Goal: Ask a question: Seek information or help from site administrators or community

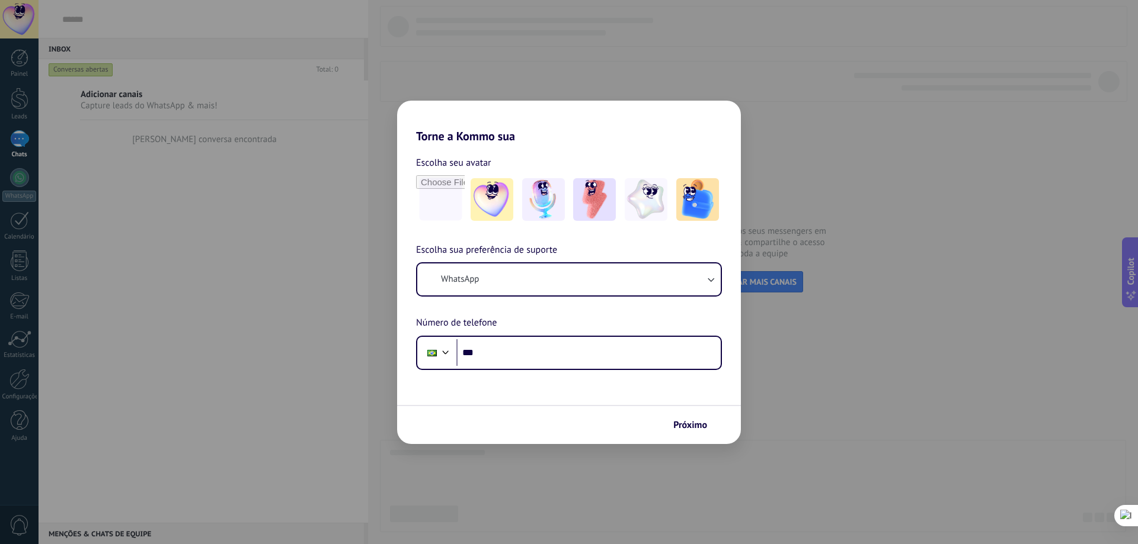
click at [815, 387] on div "Torne a Kommo sua Escolha seu avatar Escolha sua preferência de suporte WhatsAp…" at bounding box center [569, 272] width 1138 height 544
click at [698, 424] on span "Próximo" at bounding box center [690, 425] width 34 height 8
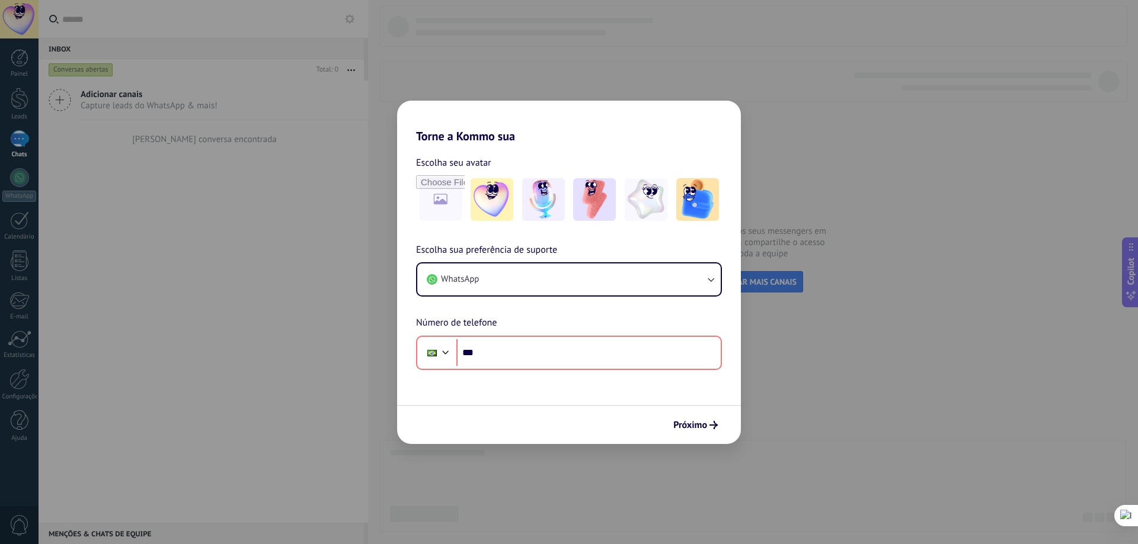
click at [920, 230] on div "Torne a Kommo sua Escolha seu avatar Escolha sua preferência de suporte WhatsAp…" at bounding box center [569, 272] width 1138 height 544
click at [591, 283] on button "WhatsApp" at bounding box center [568, 280] width 303 height 32
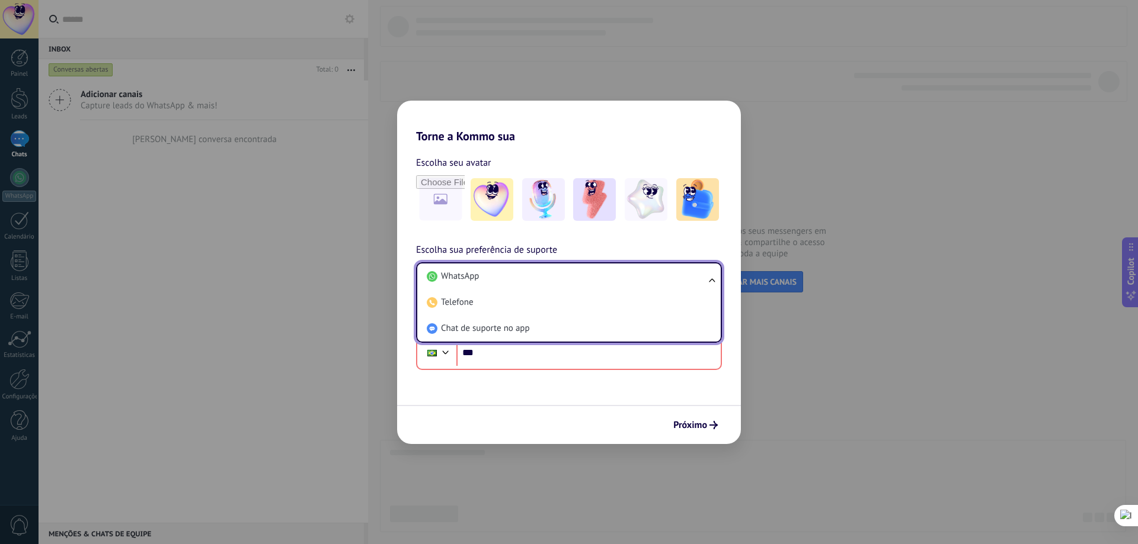
click at [888, 373] on div "Torne a Kommo sua Escolha seu avatar Escolha sua preferência de suporte WhatsAp…" at bounding box center [569, 272] width 1138 height 544
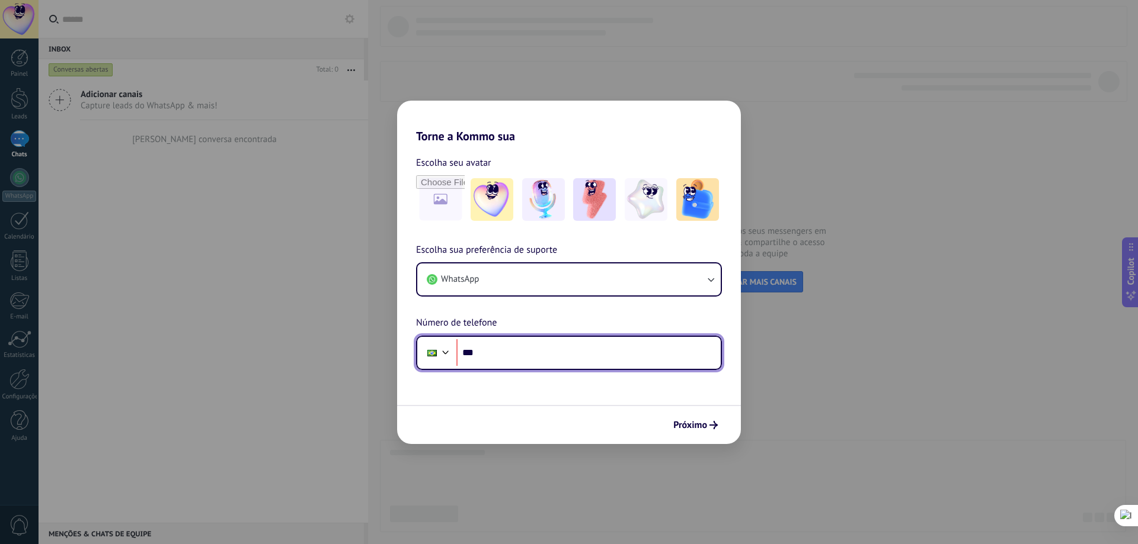
click at [586, 353] on input "***" at bounding box center [588, 352] width 264 height 27
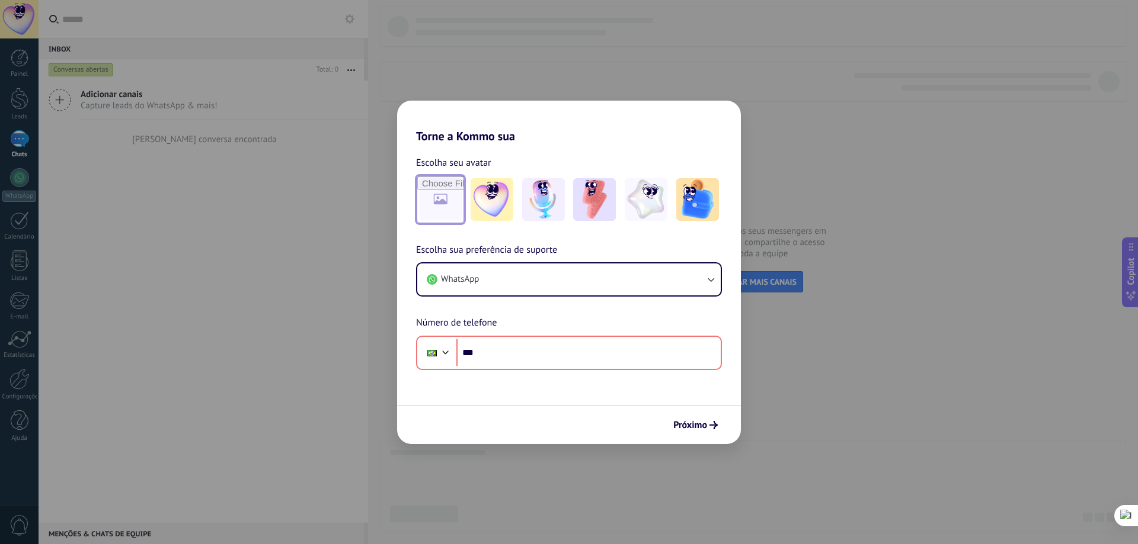
click at [449, 202] on input "file" at bounding box center [440, 200] width 46 height 46
click at [490, 199] on img at bounding box center [491, 199] width 43 height 43
click at [648, 208] on img at bounding box center [645, 199] width 43 height 43
click at [258, 303] on div "Torne a Kommo sua Escolha seu avatar Redefinir Escolha sua preferência de supor…" at bounding box center [569, 272] width 1138 height 544
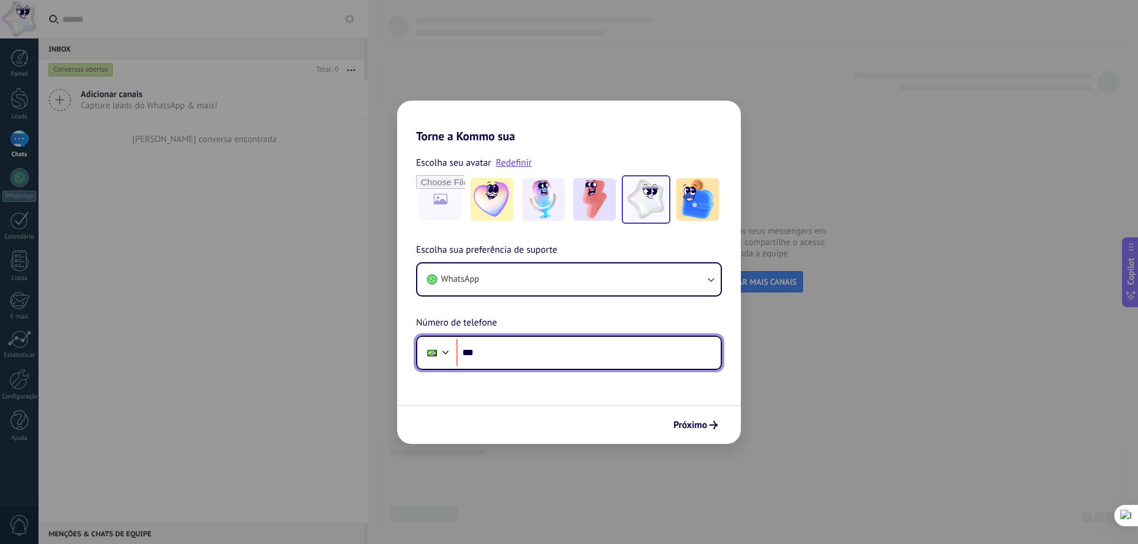
click at [534, 347] on input "***" at bounding box center [588, 352] width 264 height 27
type input "**********"
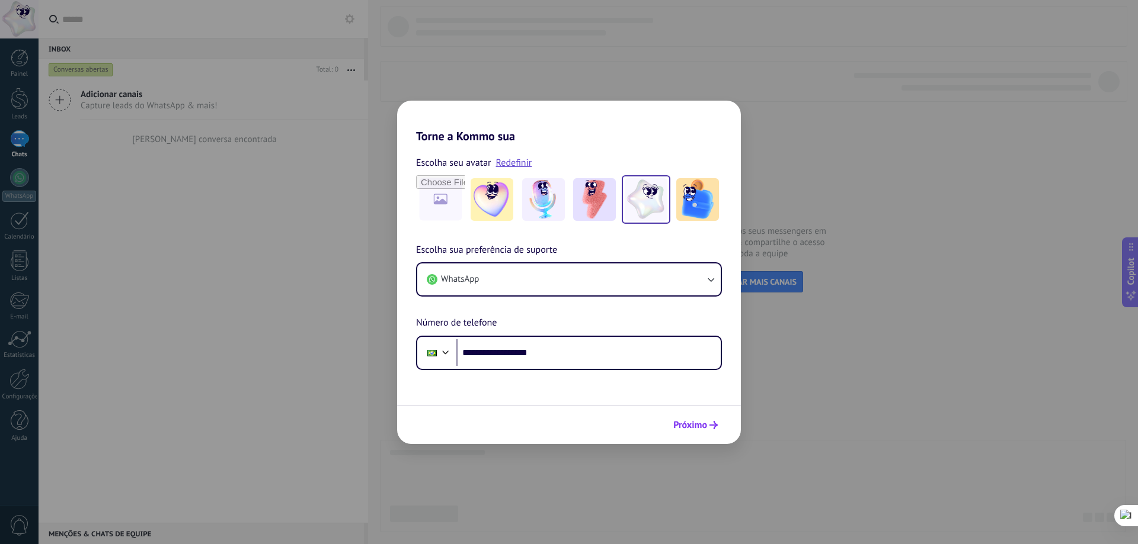
click at [683, 428] on span "Próximo" at bounding box center [690, 425] width 34 height 8
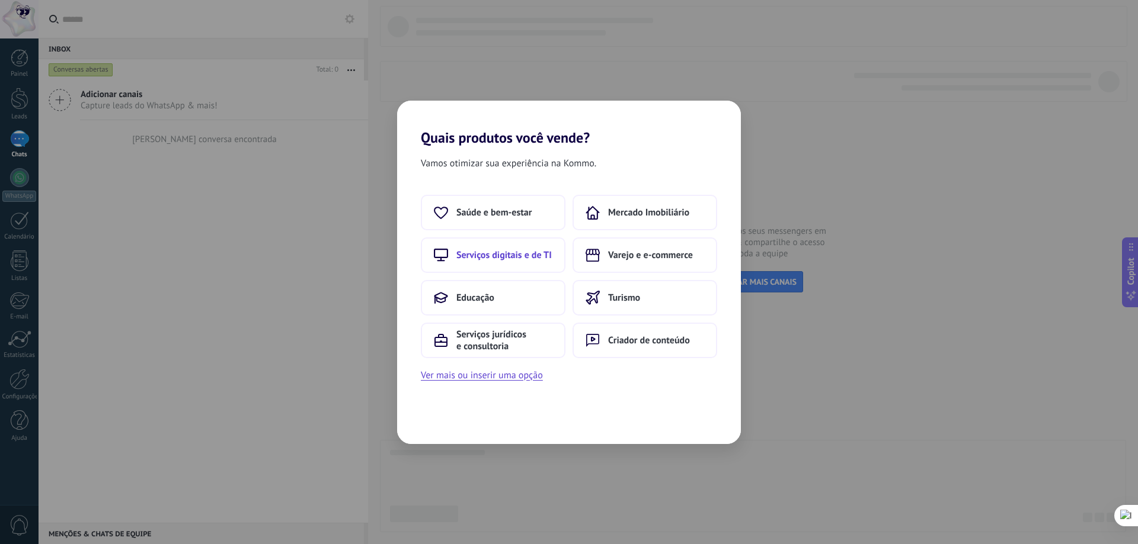
click at [533, 262] on button "Serviços digitais e de TI" at bounding box center [493, 256] width 145 height 36
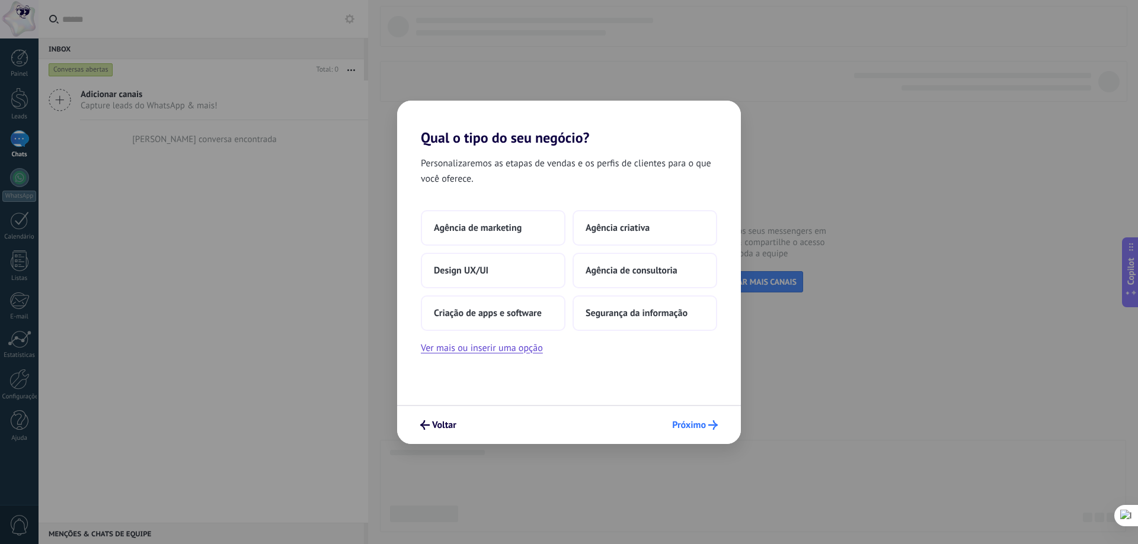
click at [689, 421] on span "Próximo" at bounding box center [689, 425] width 34 height 8
click at [693, 425] on span "Próximo" at bounding box center [689, 425] width 34 height 8
click at [517, 232] on span "Agência de marketing" at bounding box center [478, 228] width 88 height 12
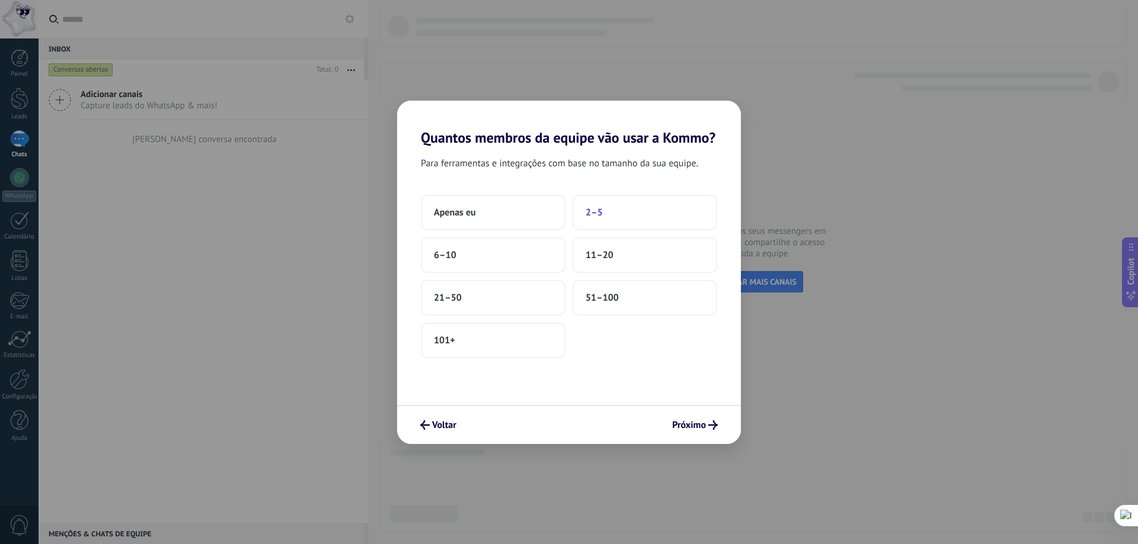
click at [591, 216] on span "2–5" at bounding box center [593, 213] width 17 height 12
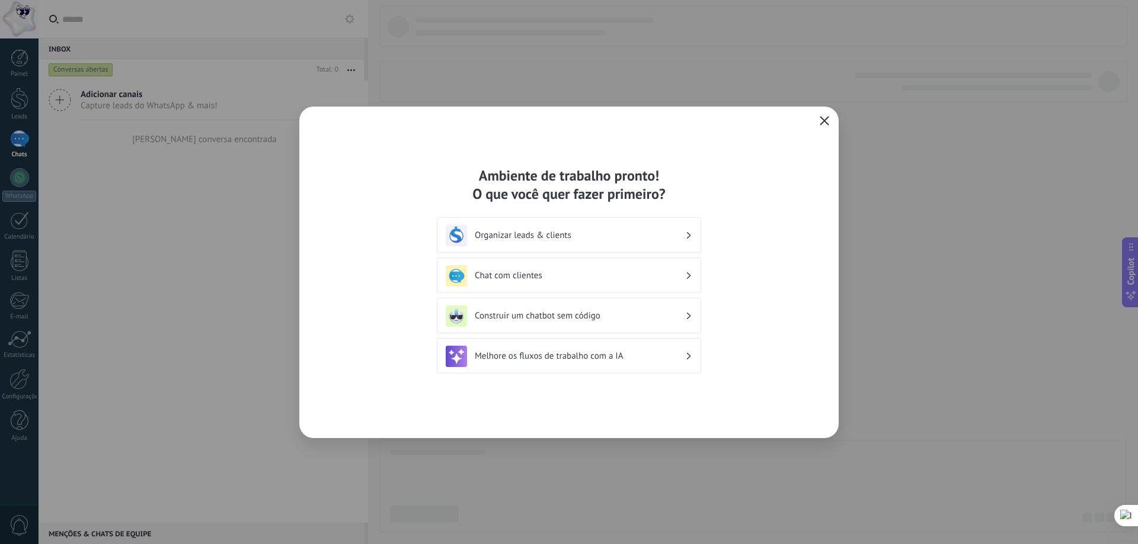
click at [828, 122] on icon "button" at bounding box center [823, 120] width 9 height 9
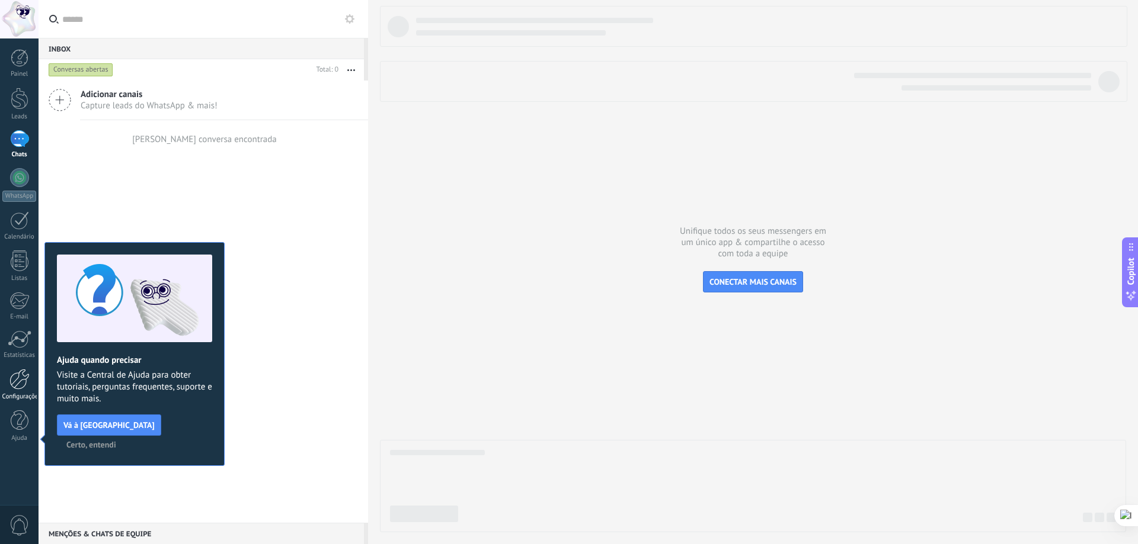
click at [21, 382] on div at bounding box center [19, 379] width 20 height 21
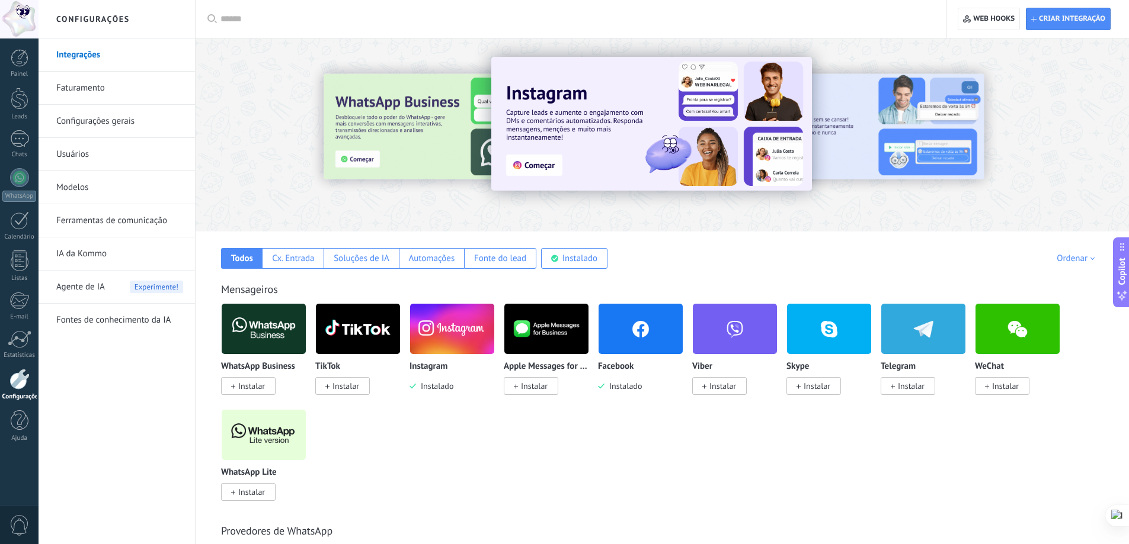
click at [88, 126] on link "Configurações gerais" at bounding box center [119, 121] width 127 height 33
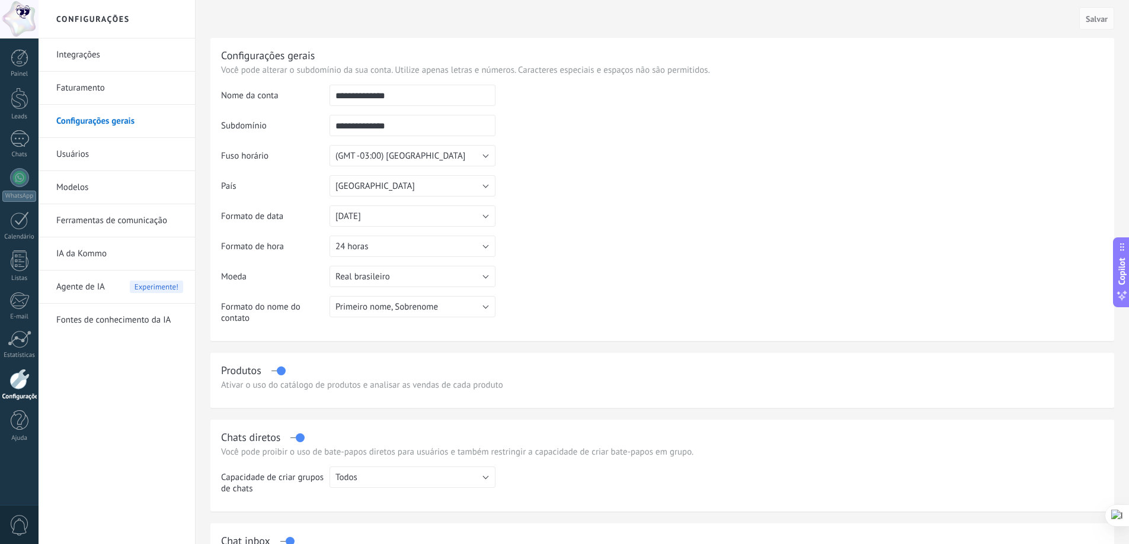
click at [19, 526] on span "0" at bounding box center [19, 525] width 20 height 21
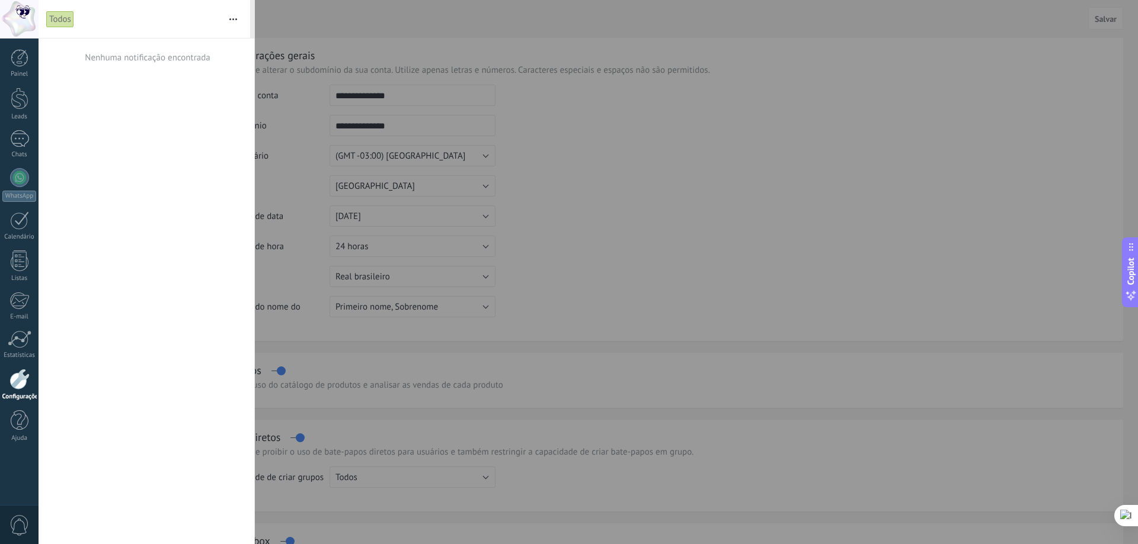
click at [577, 230] on div at bounding box center [569, 272] width 1138 height 544
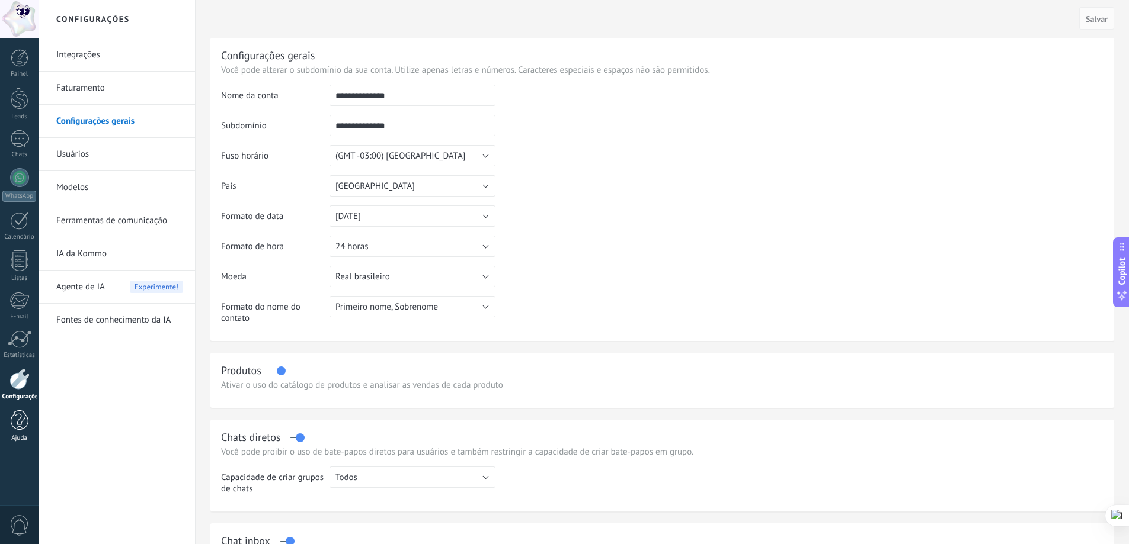
click at [21, 421] on div at bounding box center [20, 421] width 18 height 21
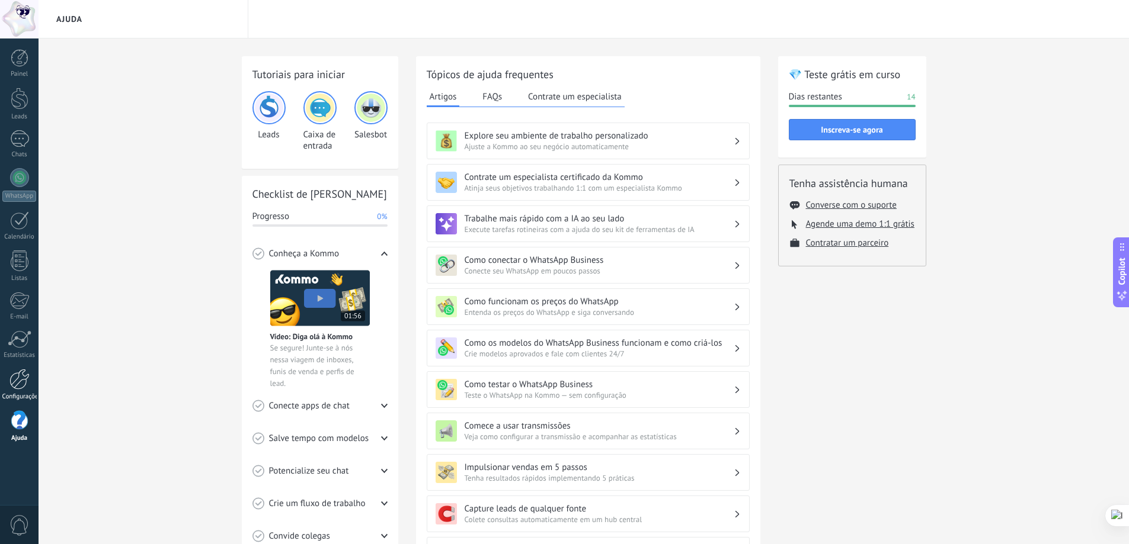
click at [20, 385] on div at bounding box center [19, 379] width 20 height 21
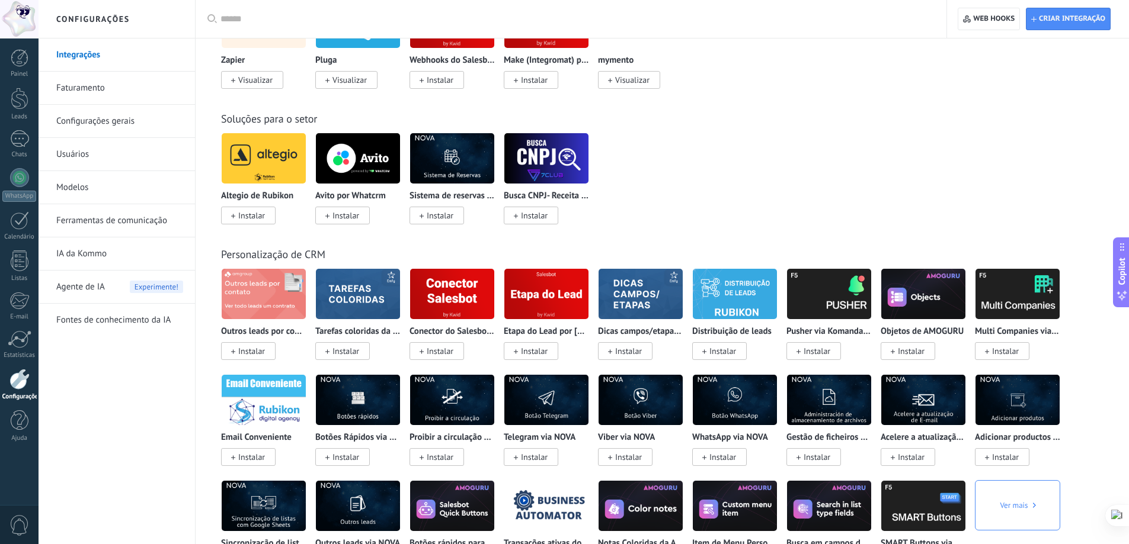
scroll to position [1659, 0]
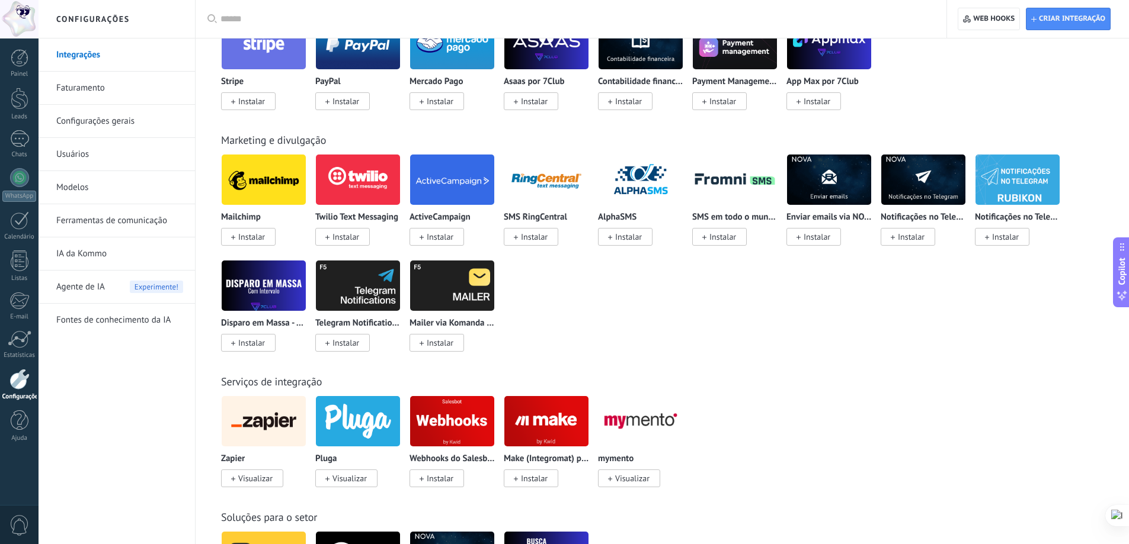
click at [100, 151] on link "Usuários" at bounding box center [119, 154] width 127 height 33
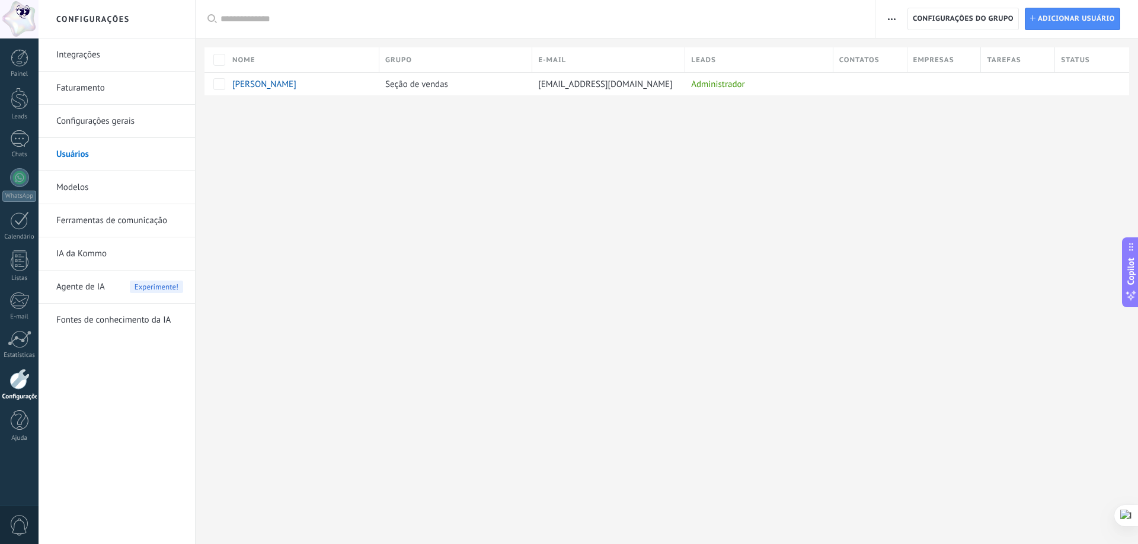
click at [111, 86] on link "Faturamento" at bounding box center [119, 88] width 127 height 33
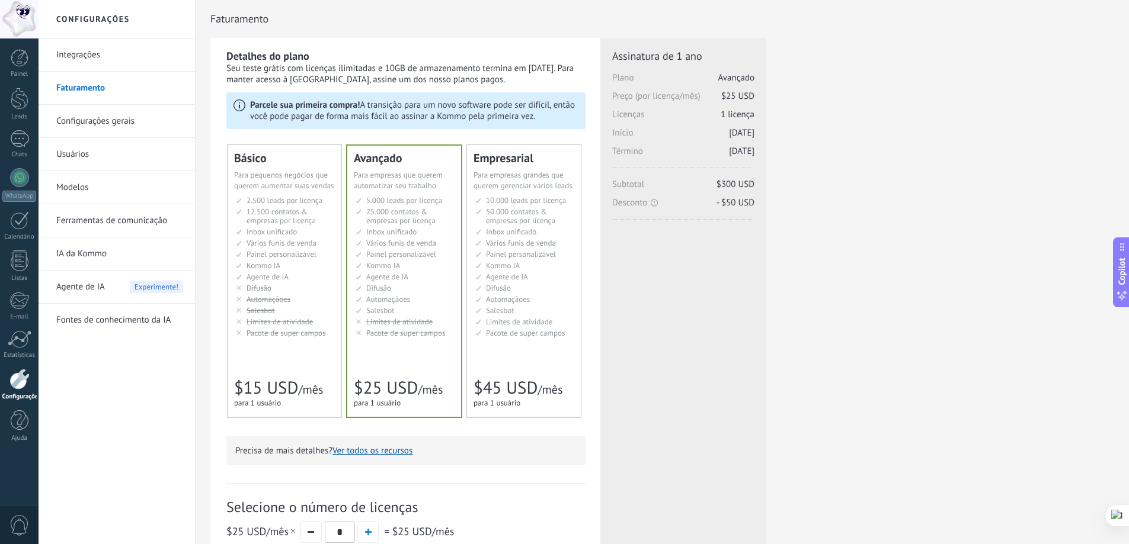
click at [269, 243] on span "Vários funis de venda" at bounding box center [281, 243] width 70 height 10
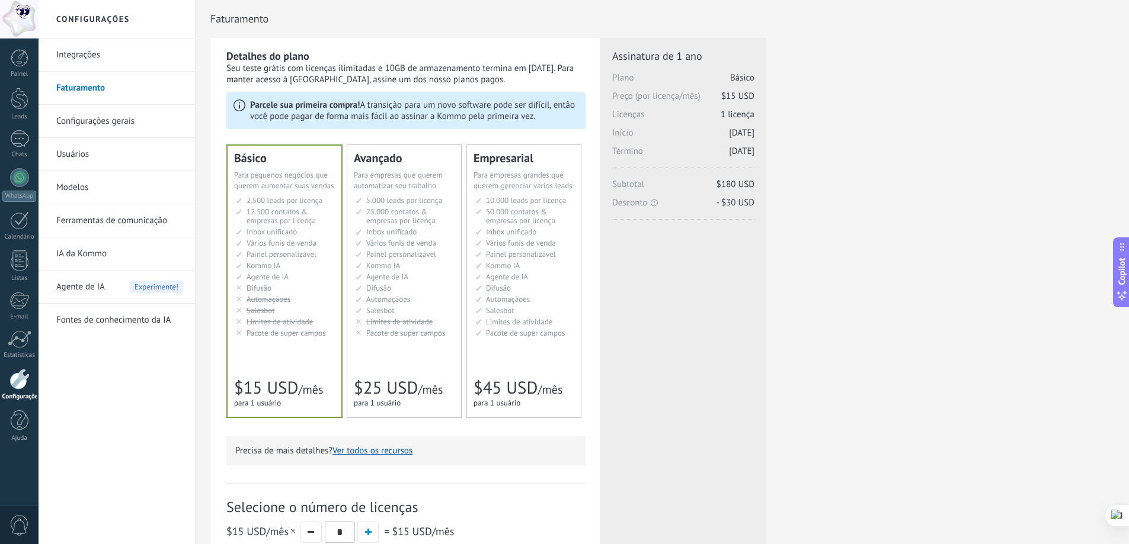
click at [97, 55] on link "Integrações" at bounding box center [119, 55] width 127 height 33
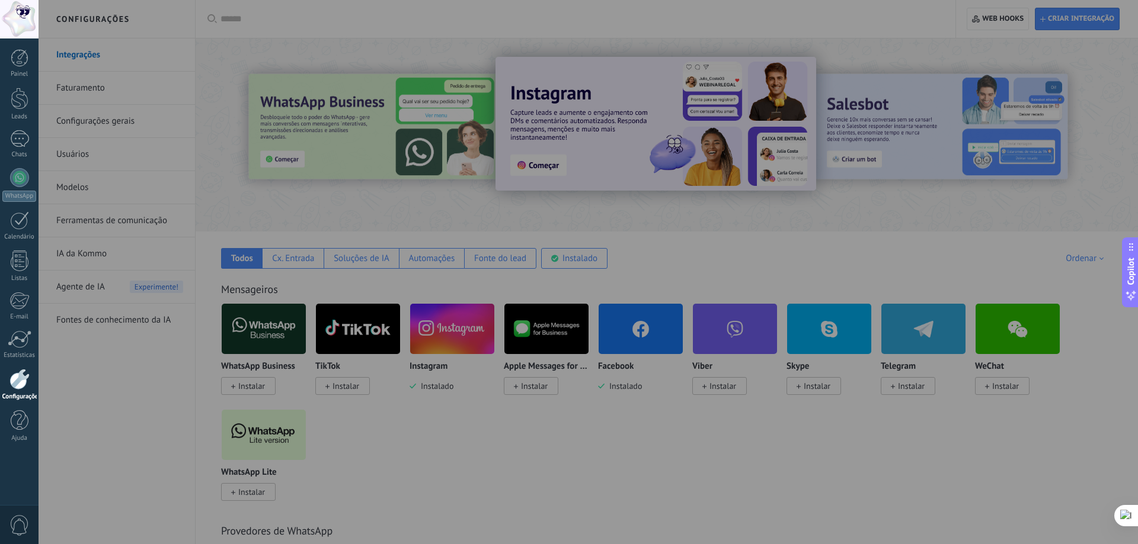
click at [831, 252] on div at bounding box center [608, 272] width 1138 height 544
click at [229, 187] on div at bounding box center [608, 272] width 1138 height 544
click at [19, 376] on div at bounding box center [19, 379] width 20 height 21
click at [20, 343] on div at bounding box center [20, 340] width 24 height 18
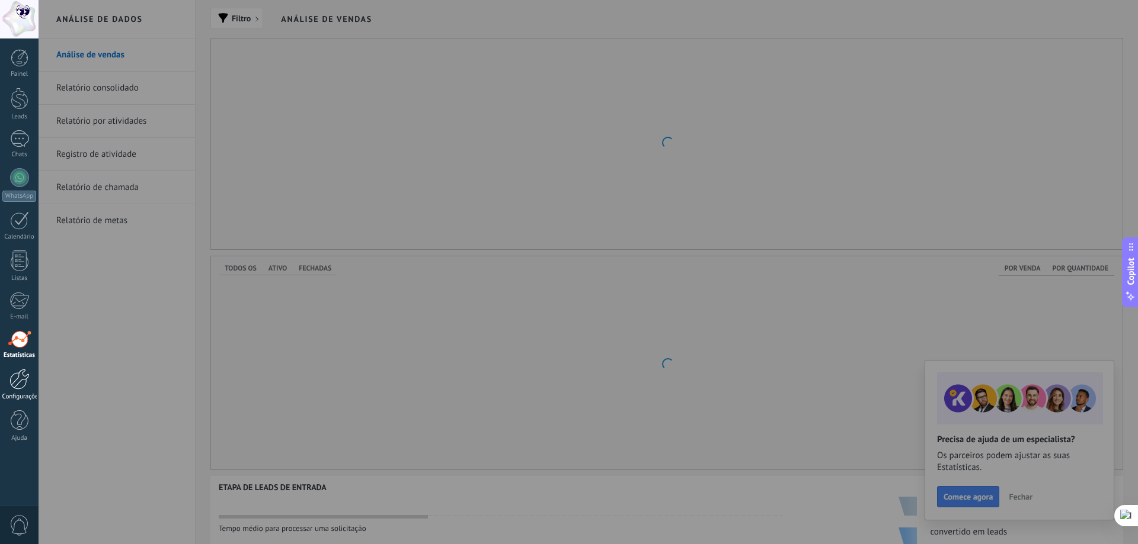
click at [29, 380] on div at bounding box center [19, 379] width 20 height 21
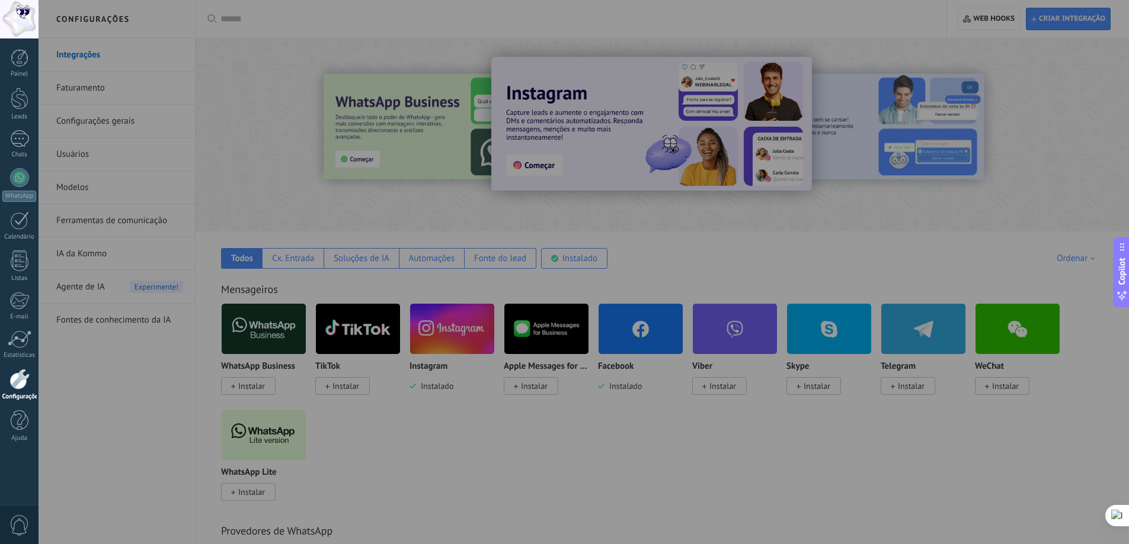
click at [1124, 249] on icon at bounding box center [1121, 246] width 9 height 9
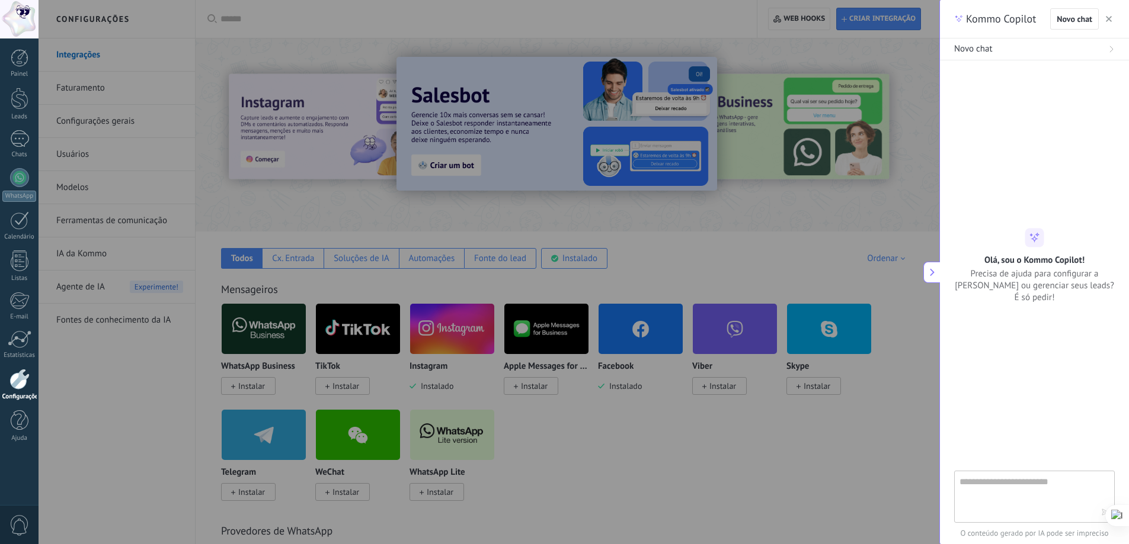
click at [1009, 490] on textarea at bounding box center [1025, 496] width 133 height 43
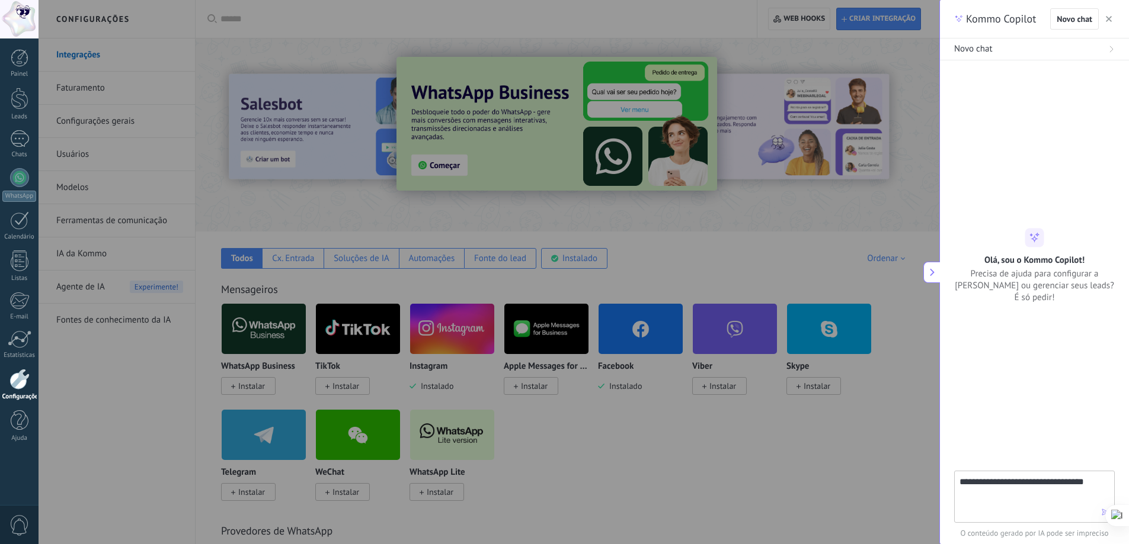
type textarea "**********"
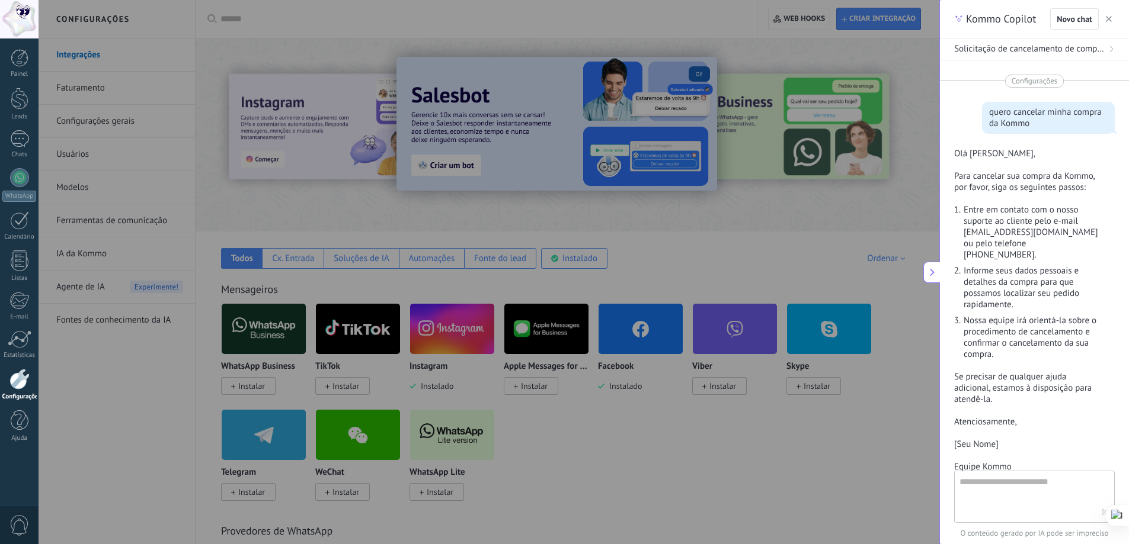
scroll to position [83, 0]
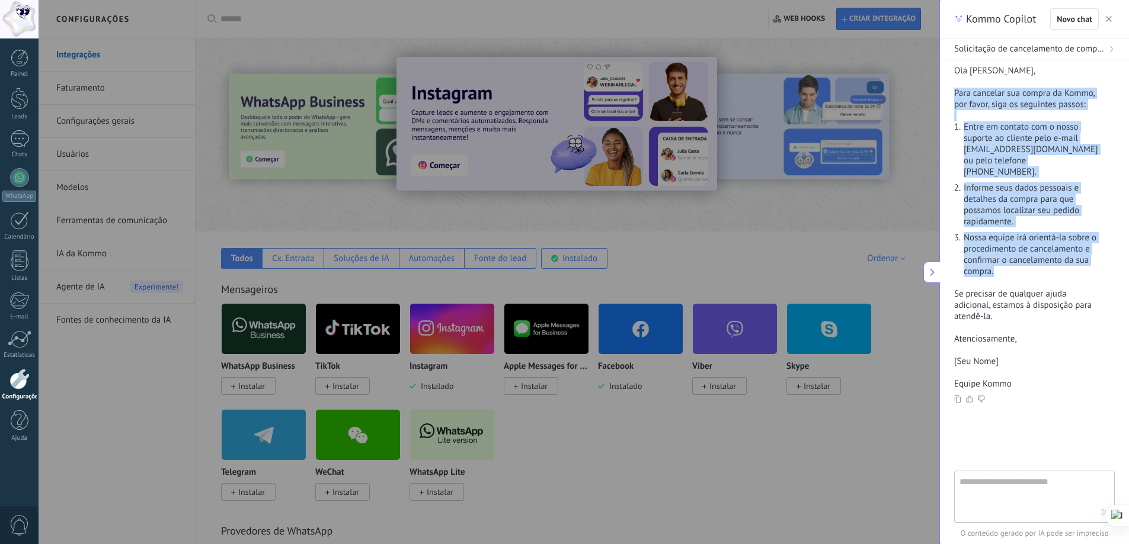
drag, startPoint x: 954, startPoint y: 92, endPoint x: 1082, endPoint y: 262, distance: 212.7
click at [1082, 262] on div "Olá Ana Paula Lima, Para cancelar sua compra da Kommo, por favor, siga os segui…" at bounding box center [1034, 227] width 161 height 325
copy div "Para cancelar sua compra da Kommo, por favor, siga os seguintes passos: Entre e…"
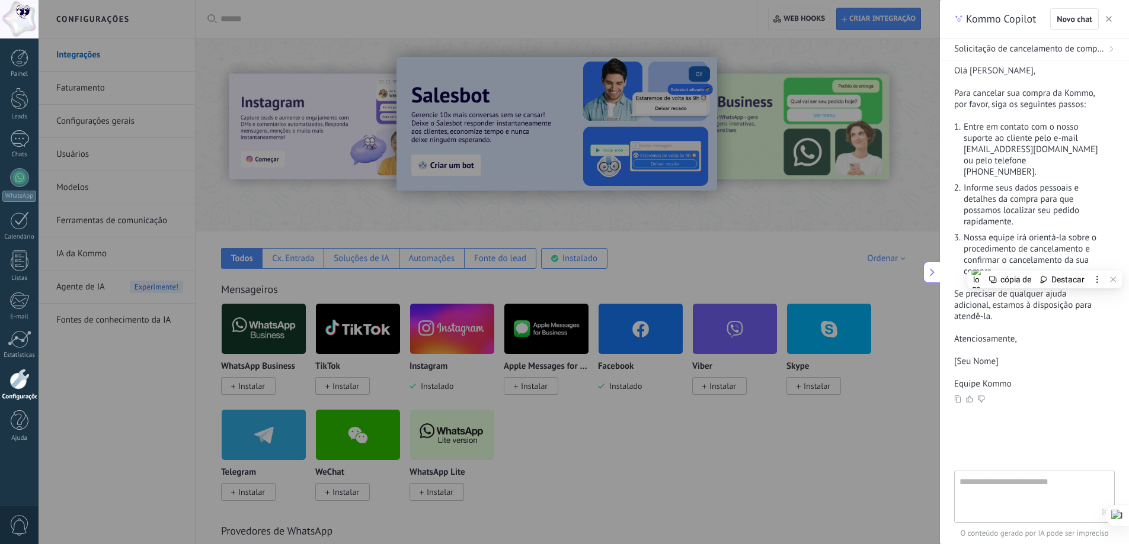
click at [1074, 372] on p "Atenciosamente, [Seu Nome] Equipe Kommo" at bounding box center [1027, 362] width 146 height 56
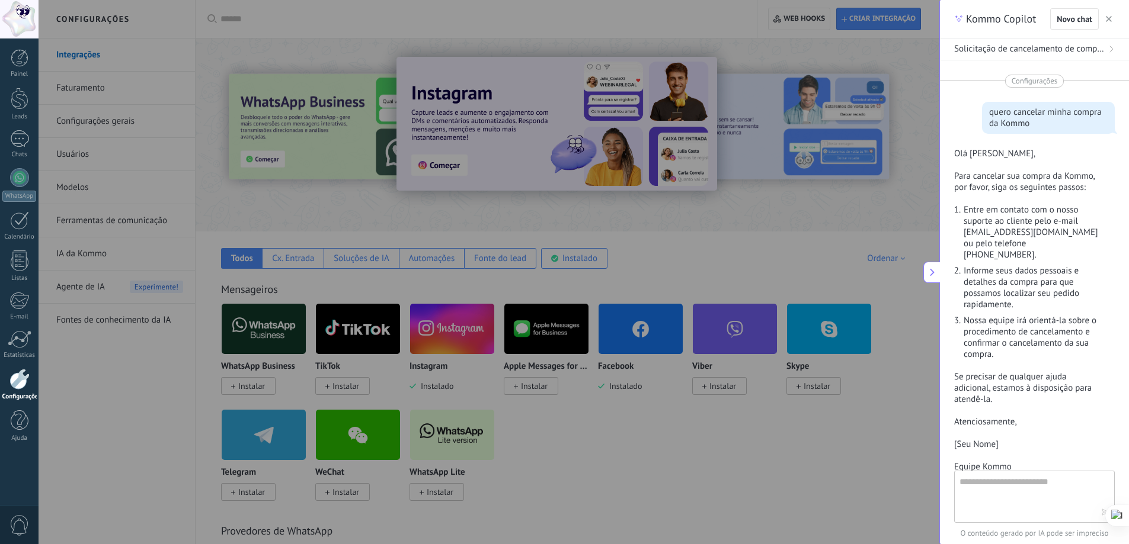
scroll to position [59, 0]
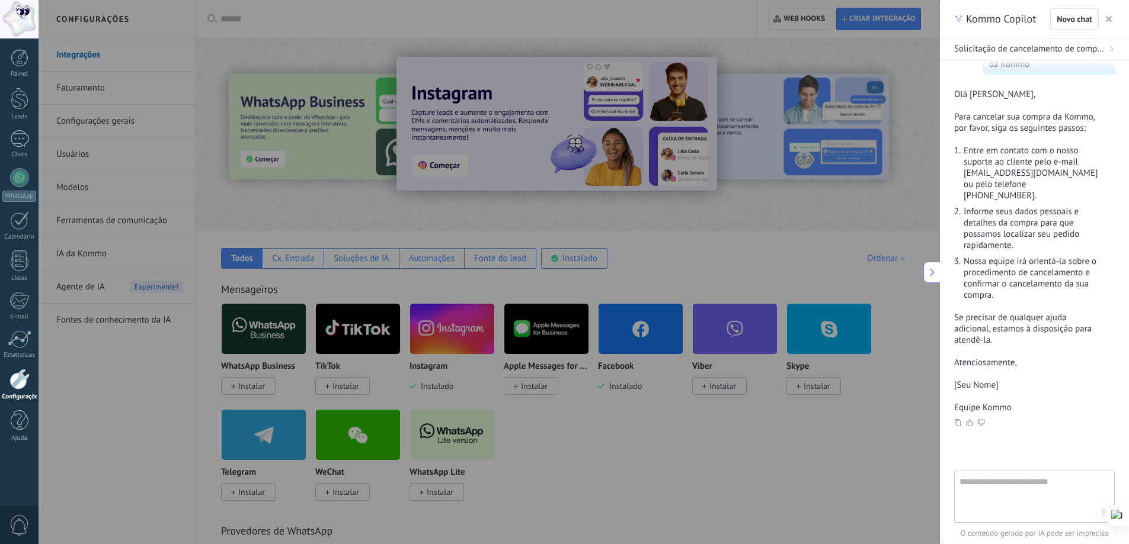
click at [1027, 486] on textarea at bounding box center [1025, 496] width 133 height 43
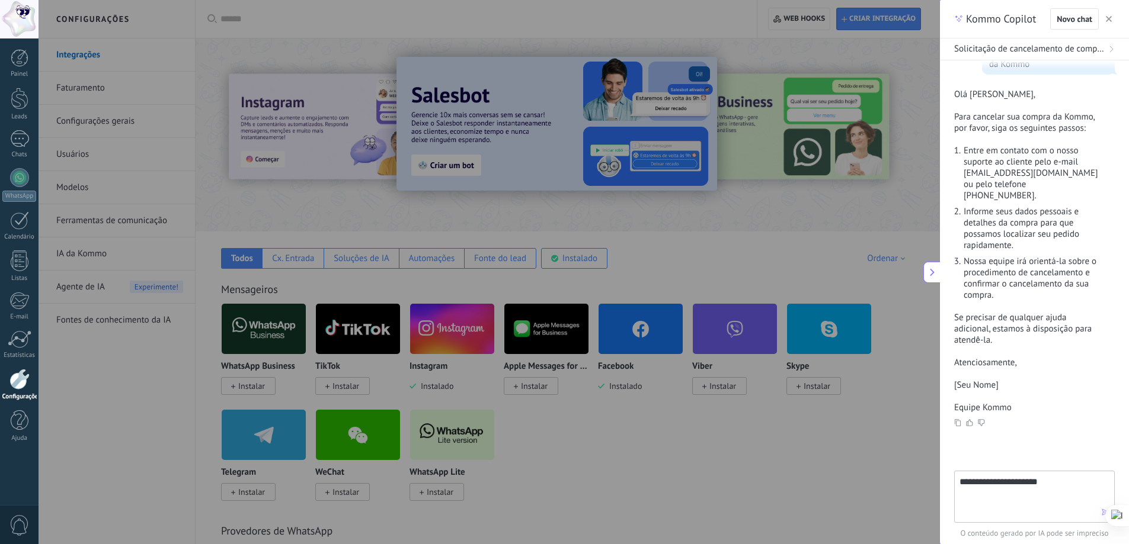
type textarea "**********"
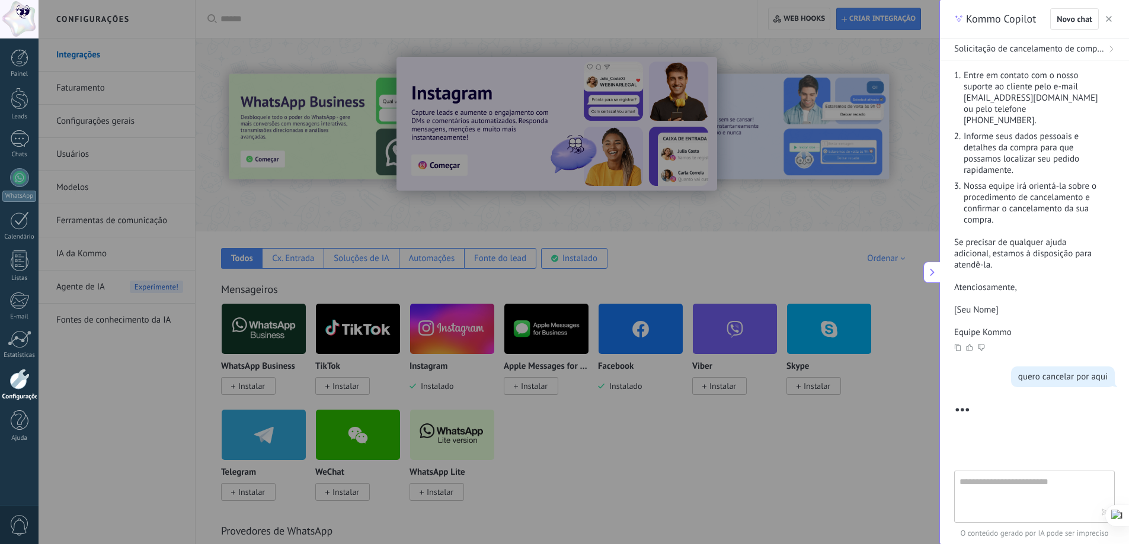
scroll to position [394, 0]
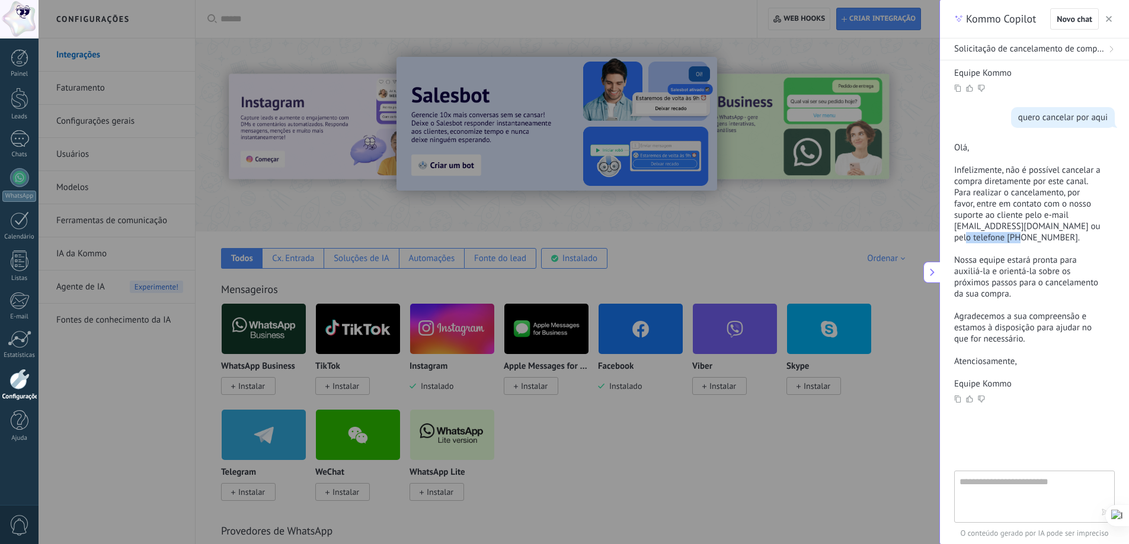
drag, startPoint x: 988, startPoint y: 225, endPoint x: 1046, endPoint y: 228, distance: 58.1
click at [1046, 228] on p "Infelizmente, não é possível cancelar a compra diretamente por este canal. Para…" at bounding box center [1027, 204] width 146 height 79
copy p "(11) 1234-5678"
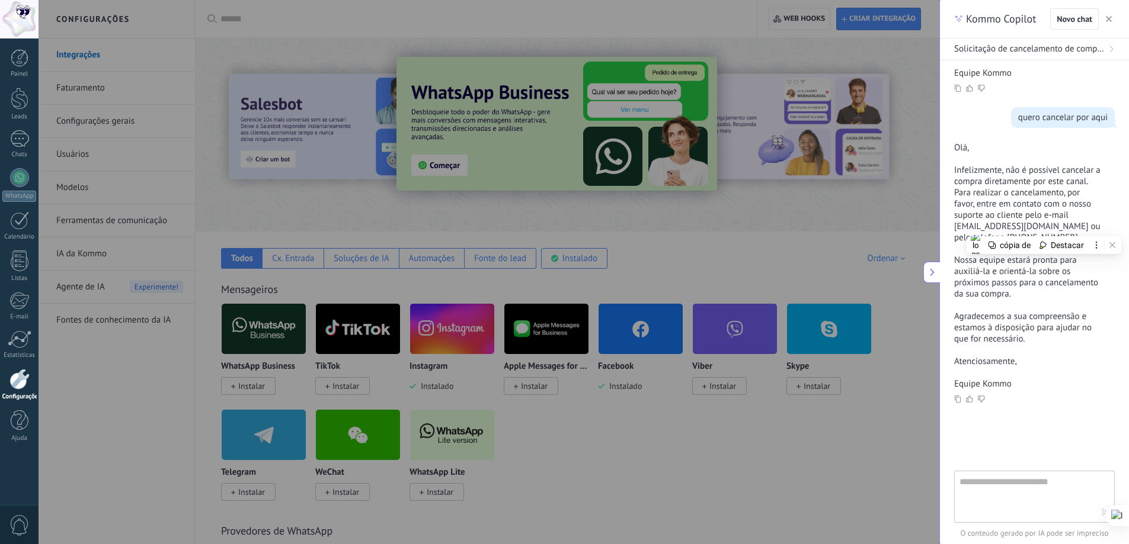
click at [1077, 428] on div at bounding box center [1034, 450] width 161 height 64
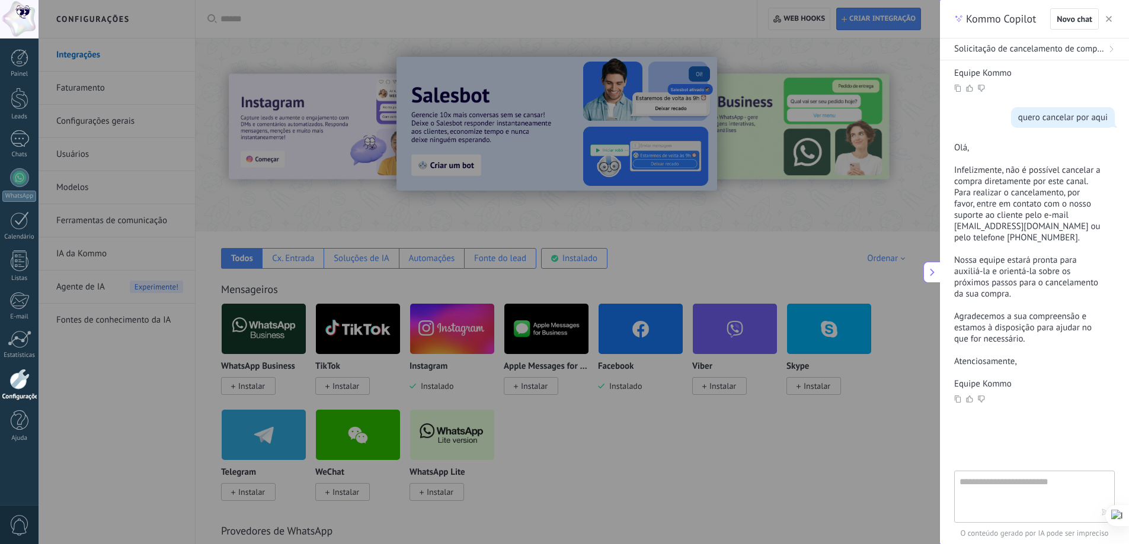
click at [1015, 482] on textarea at bounding box center [1025, 496] width 133 height 43
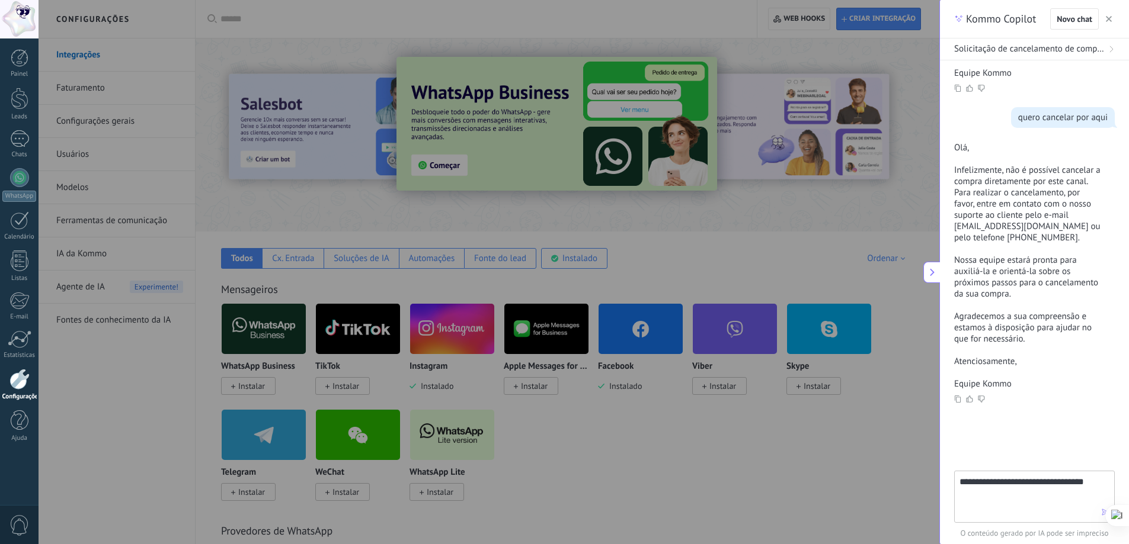
type textarea "**********"
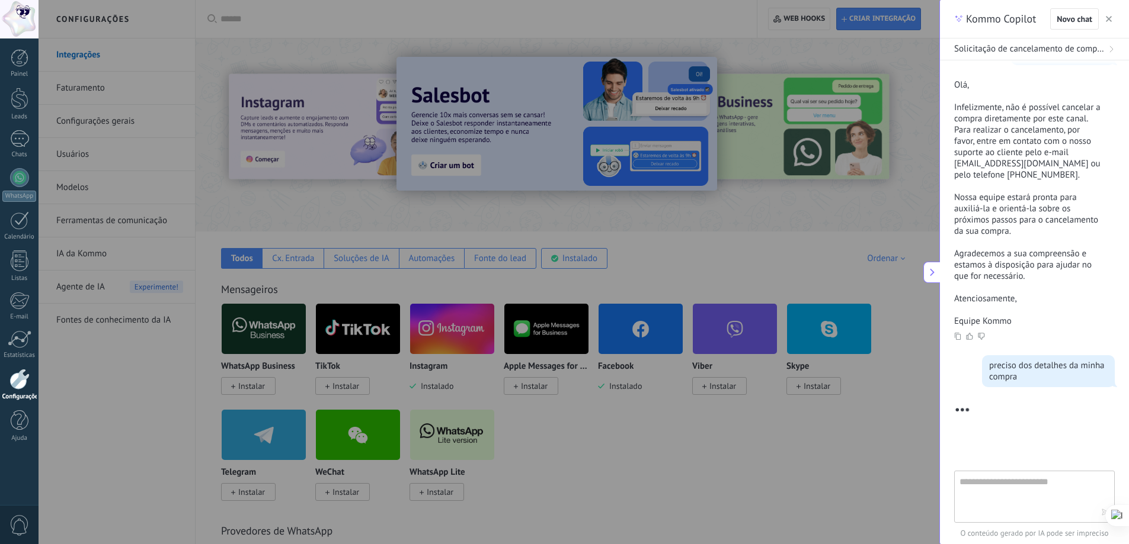
scroll to position [514, 0]
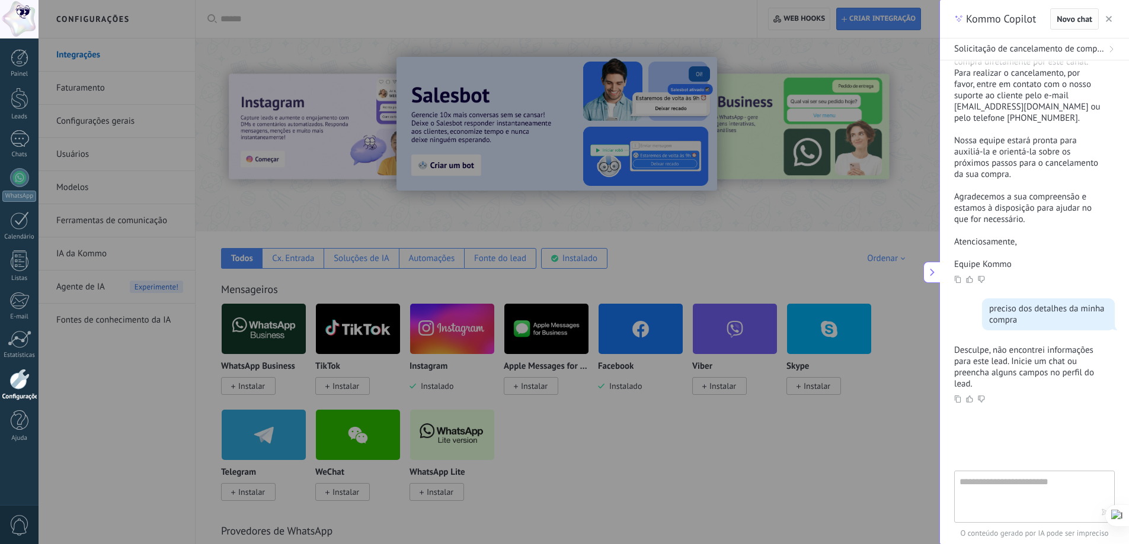
click at [1082, 17] on span "Novo chat" at bounding box center [1074, 19] width 36 height 8
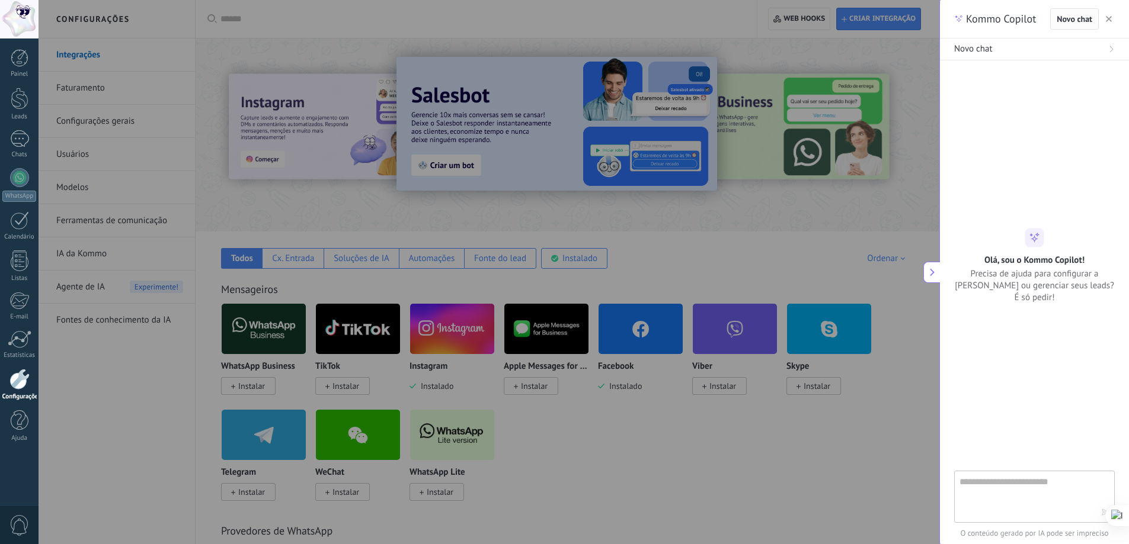
scroll to position [0, 0]
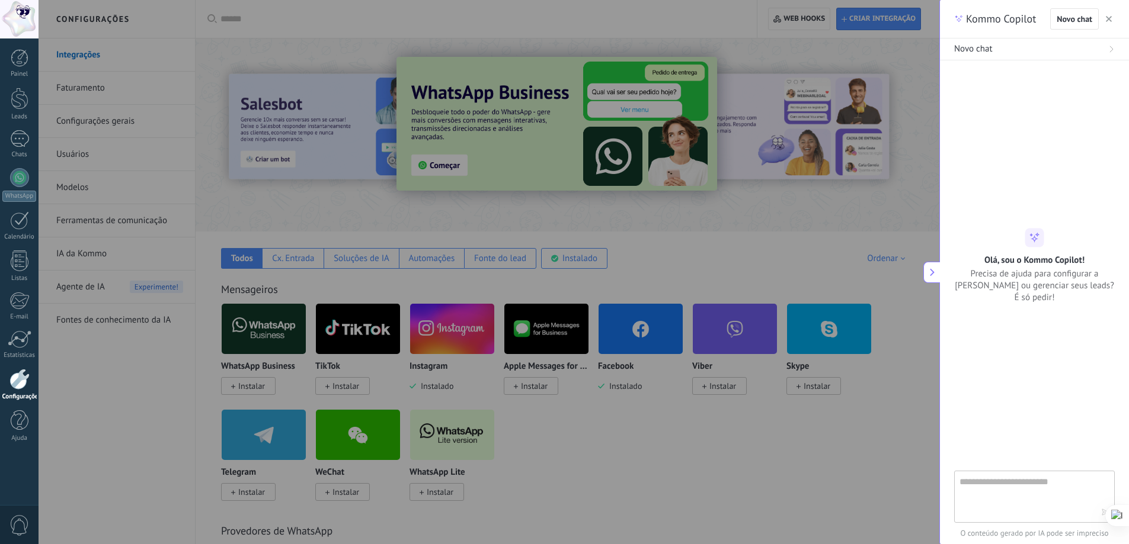
click at [1049, 488] on textarea at bounding box center [1025, 496] width 133 height 43
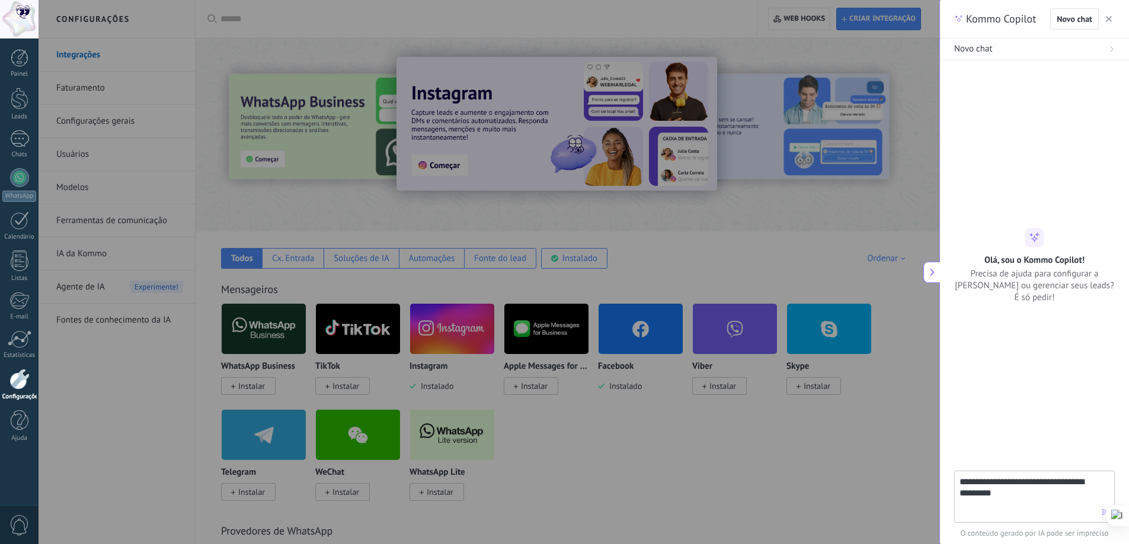
type textarea "**********"
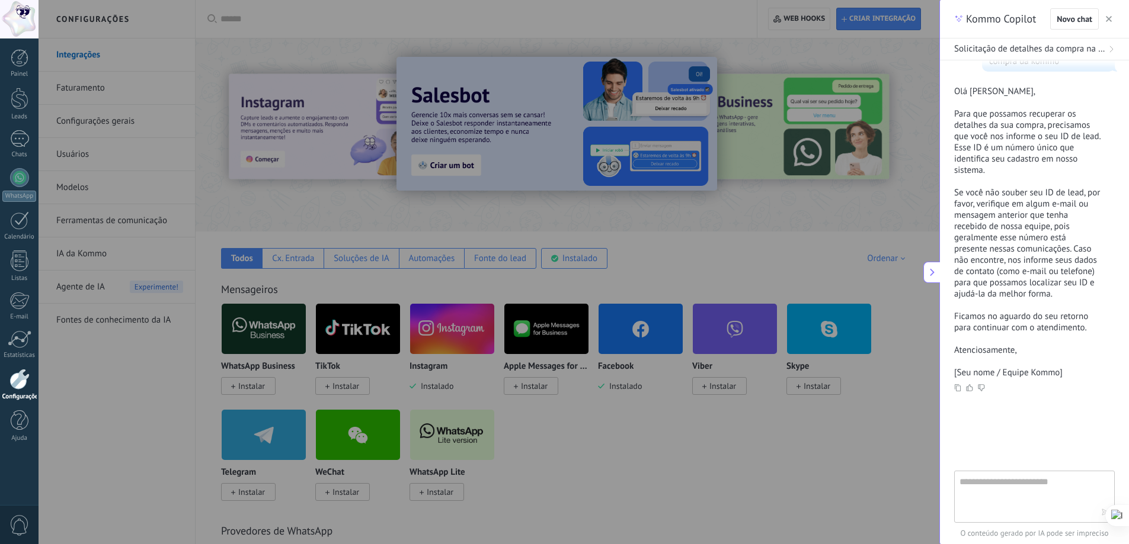
scroll to position [14, 0]
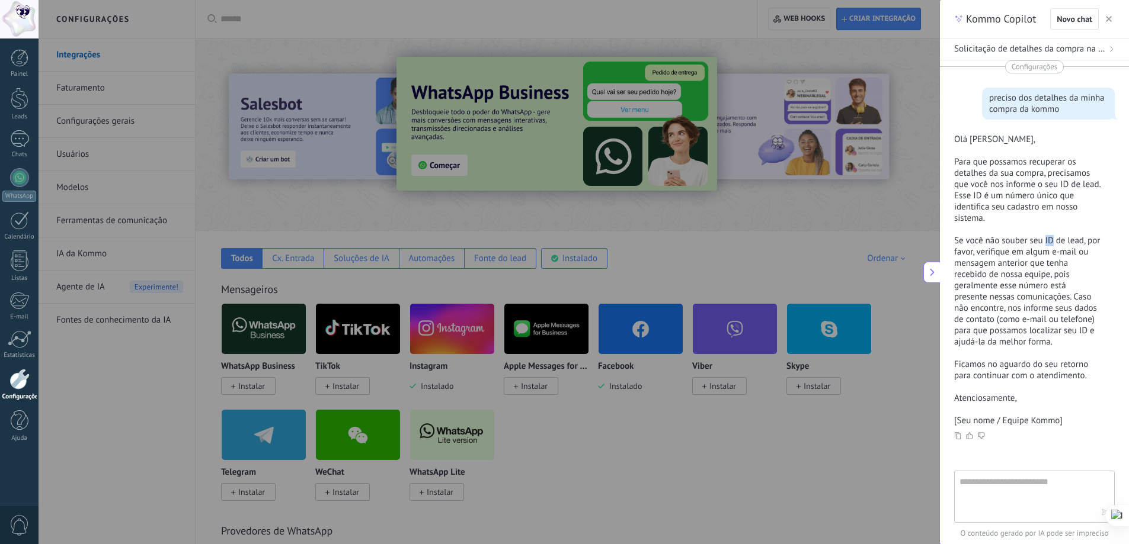
drag, startPoint x: 1045, startPoint y: 242, endPoint x: 1054, endPoint y: 242, distance: 8.9
click at [1054, 242] on p "Se você não souber seu ID de lead, por favor, verifique em algum e-mail ou mens…" at bounding box center [1027, 291] width 146 height 113
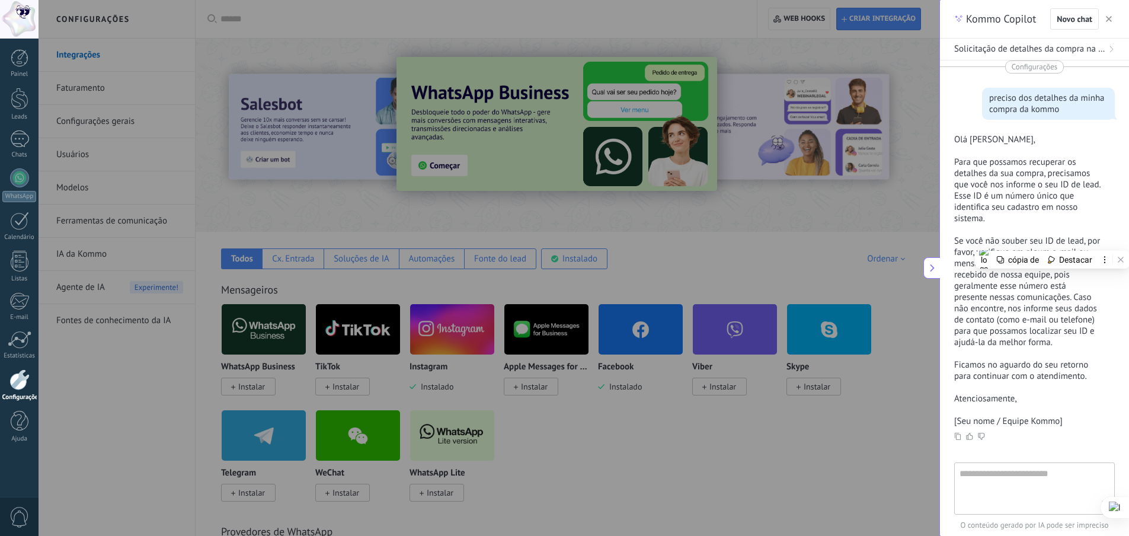
click at [1082, 223] on p "Para que possamos recuperar os detalhes da sua compra, precisamos que você nos …" at bounding box center [1027, 190] width 146 height 68
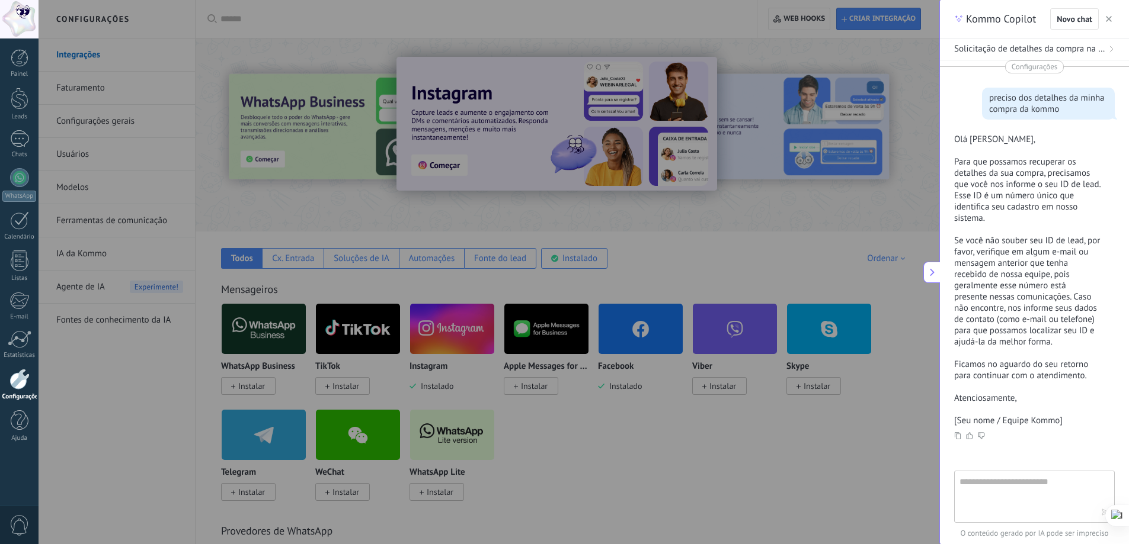
click at [1001, 488] on textarea at bounding box center [1025, 496] width 133 height 43
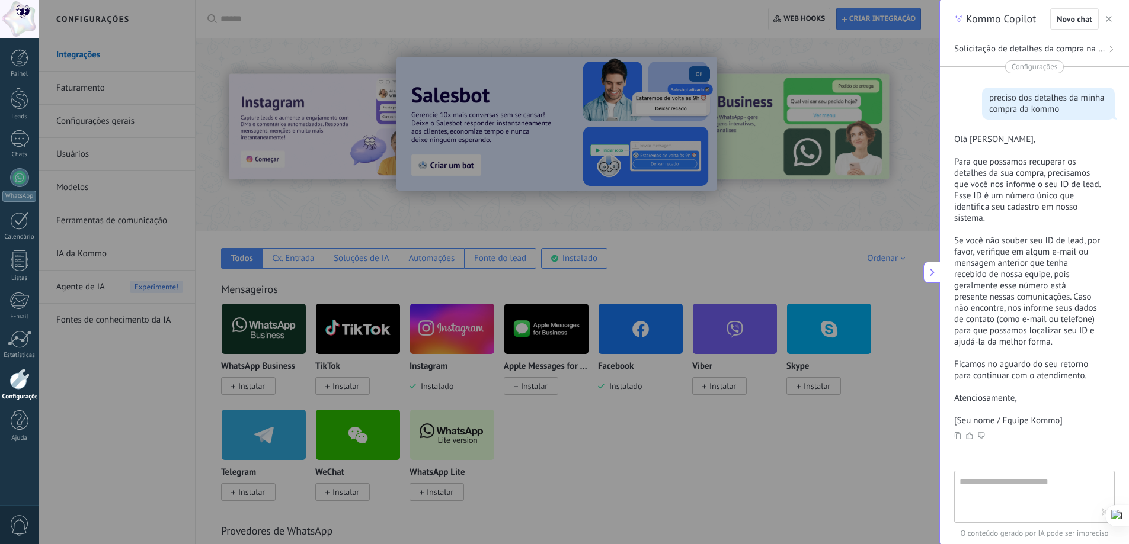
type textarea "*"
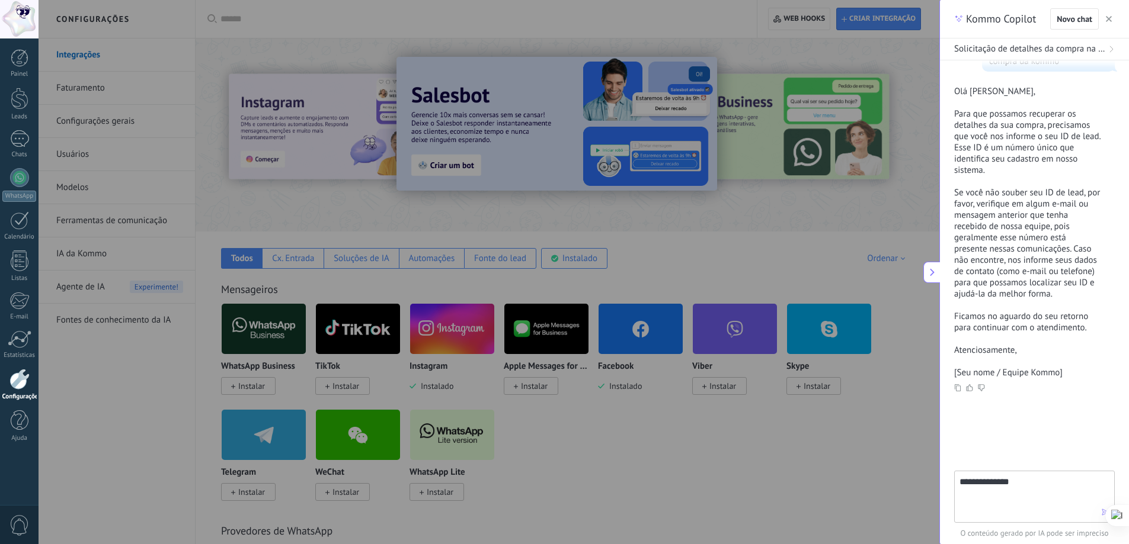
scroll to position [73, 0]
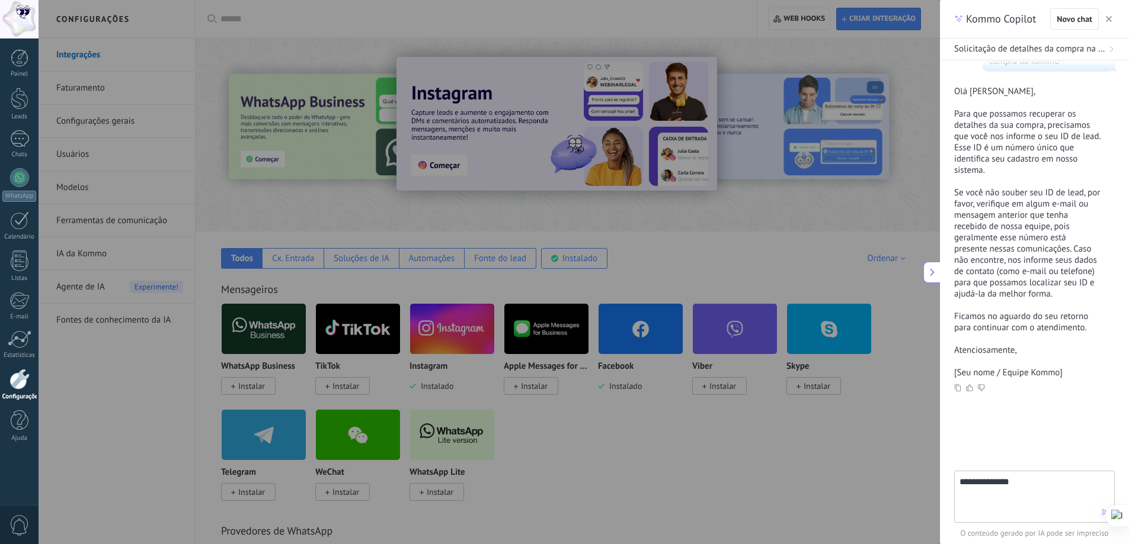
drag, startPoint x: 1045, startPoint y: 485, endPoint x: 949, endPoint y: 482, distance: 96.0
click at [949, 482] on div "**********" at bounding box center [1034, 507] width 189 height 73
paste textarea "**********"
type textarea "**********"
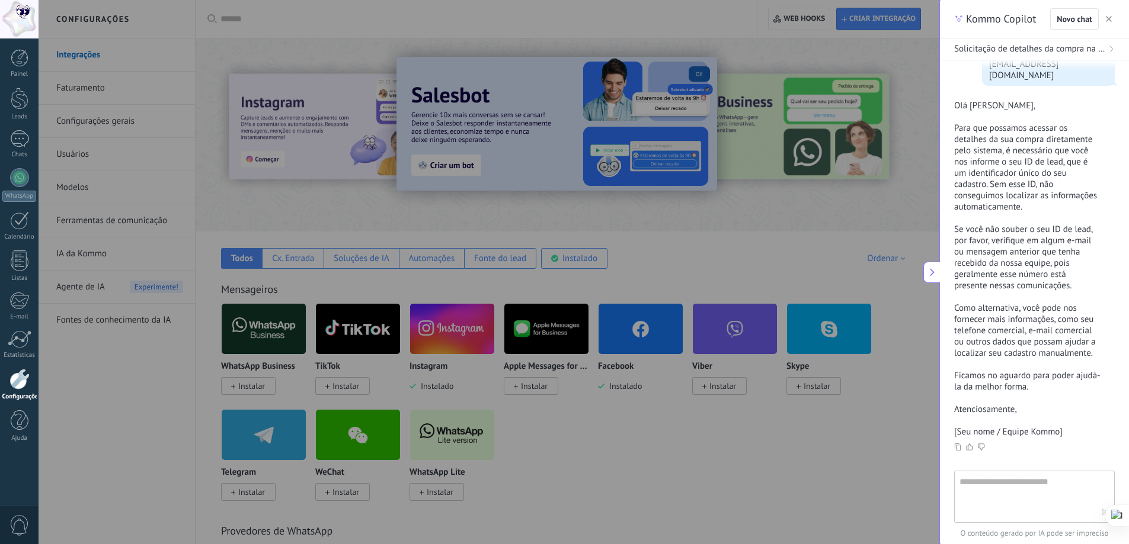
scroll to position [475, 0]
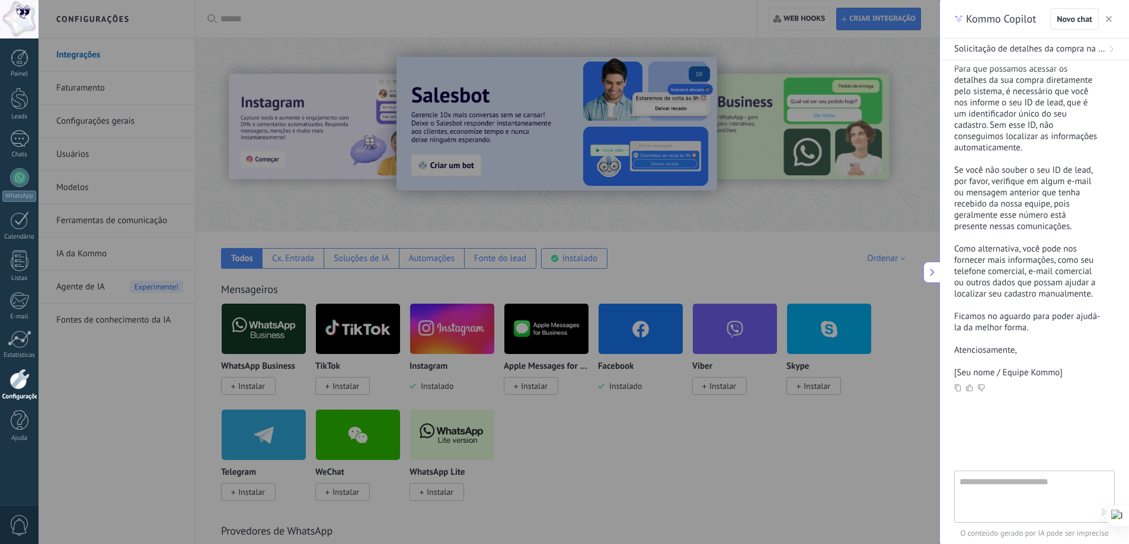
click at [1045, 485] on textarea at bounding box center [1025, 496] width 133 height 43
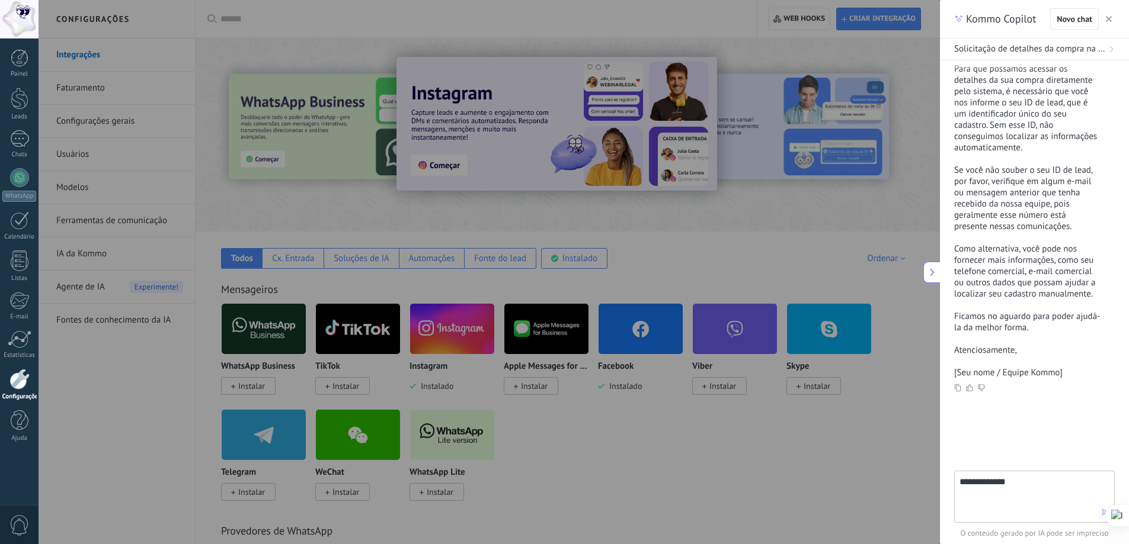
type textarea "**********"
click at [1102, 512] on icon "button" at bounding box center [1105, 512] width 8 height 8
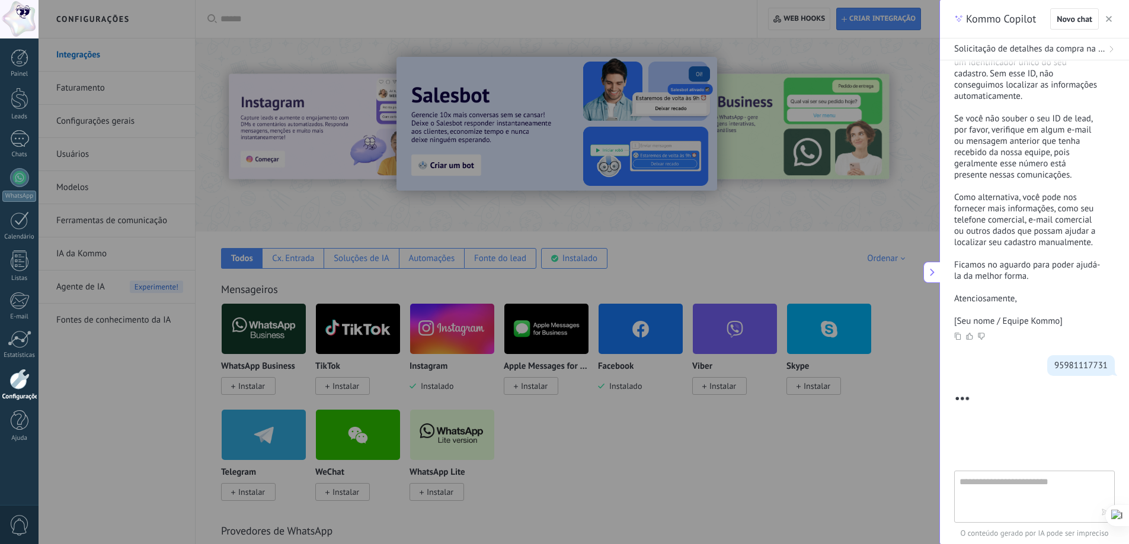
scroll to position [569, 0]
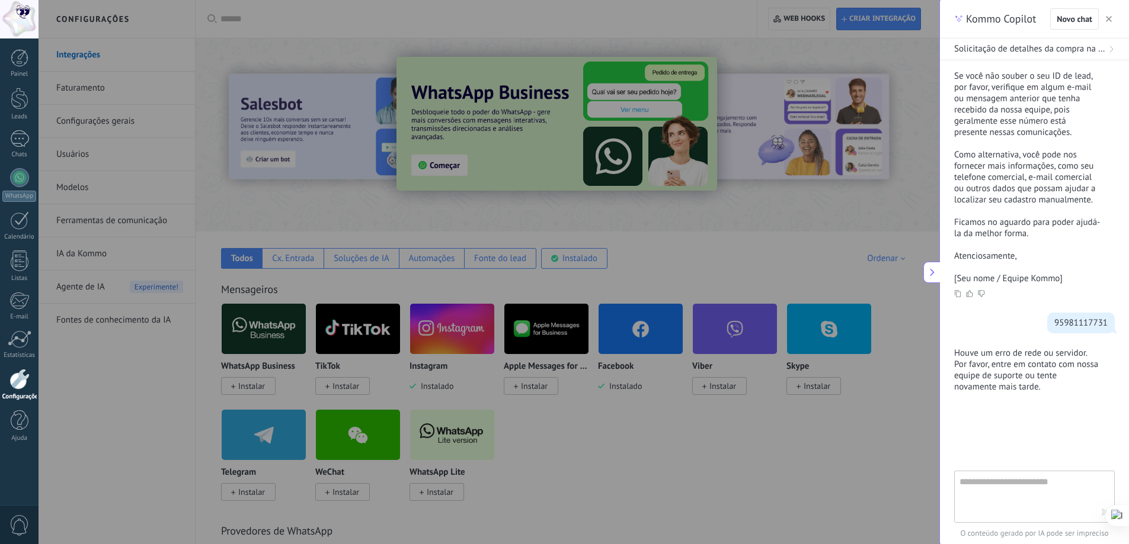
click at [999, 489] on textarea at bounding box center [1025, 496] width 133 height 43
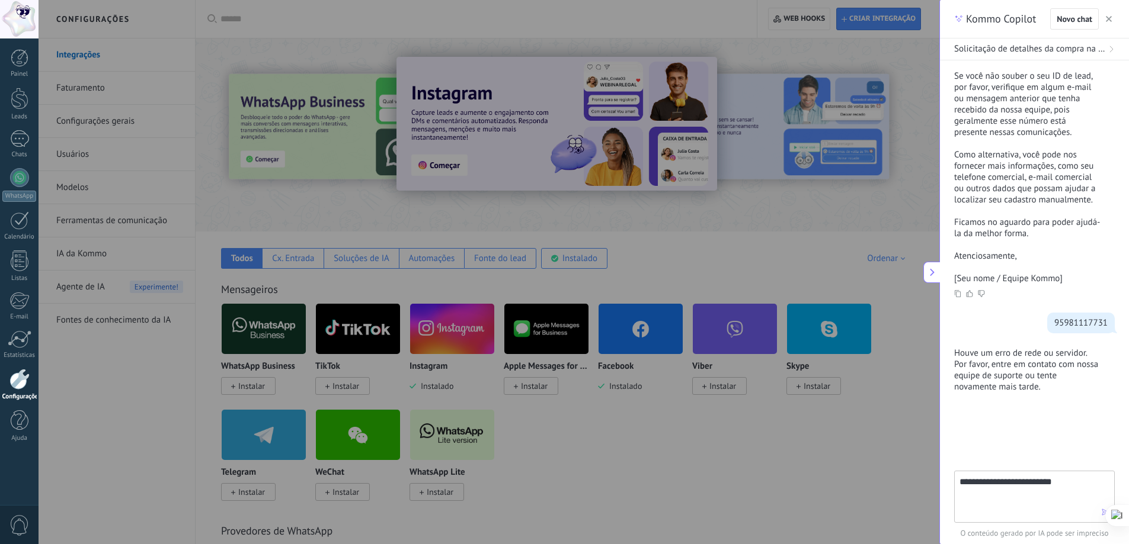
type textarea "**********"
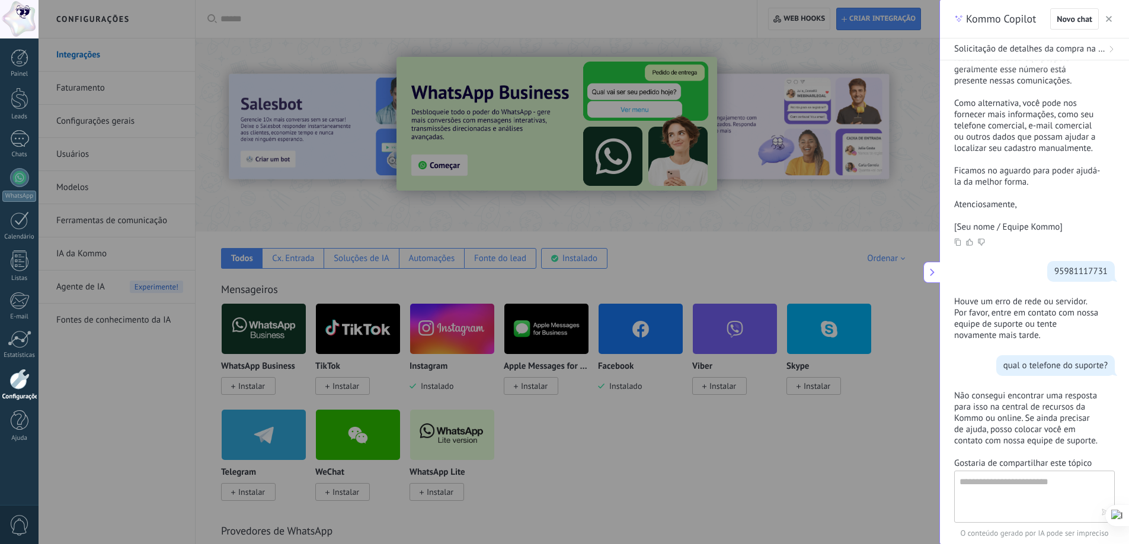
scroll to position [785, 0]
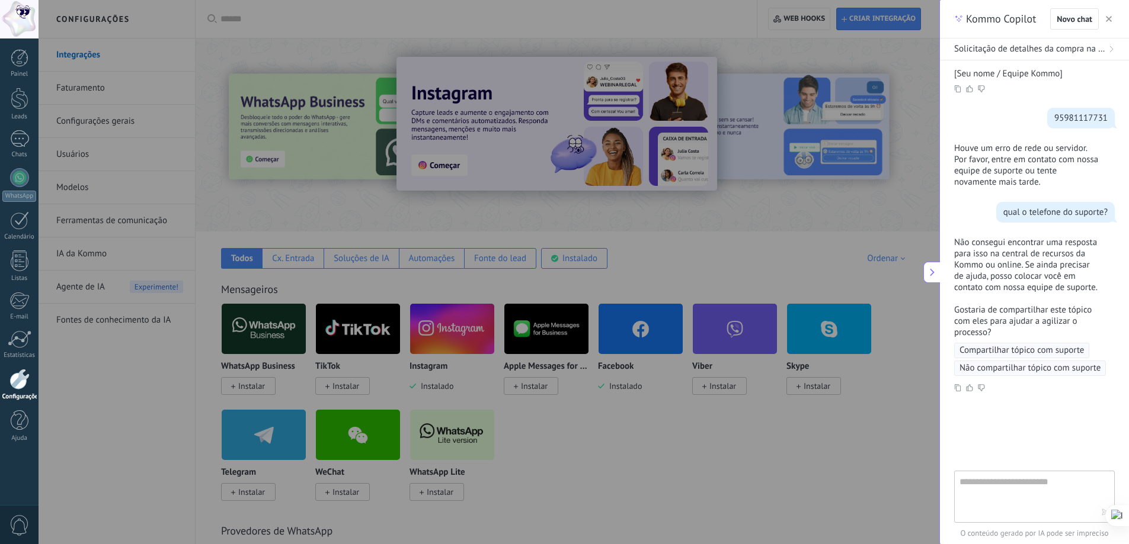
click at [1020, 349] on span "Compartilhar tópico com suporte" at bounding box center [1021, 351] width 124 height 12
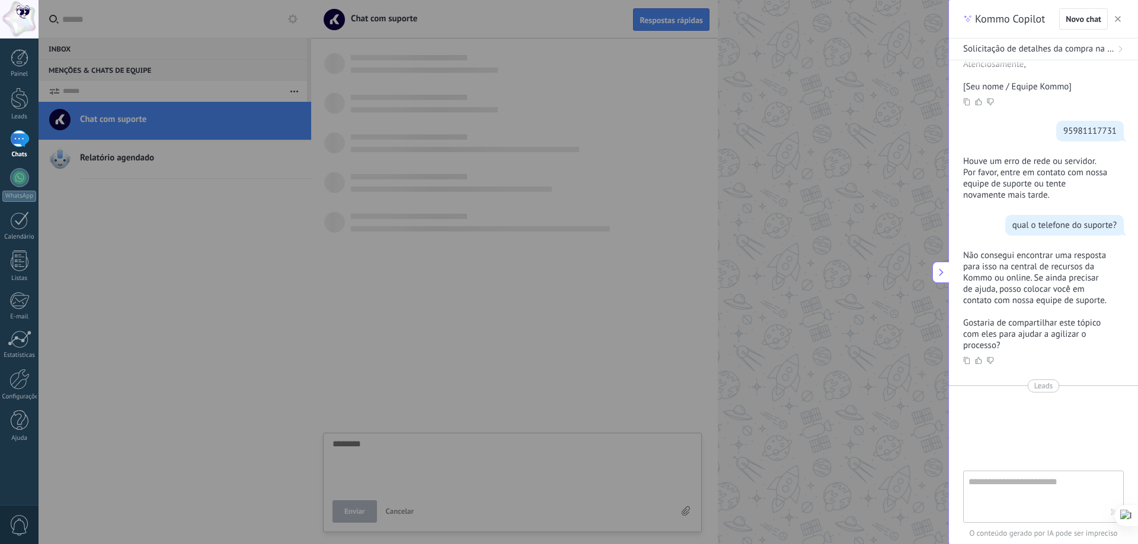
scroll to position [11, 0]
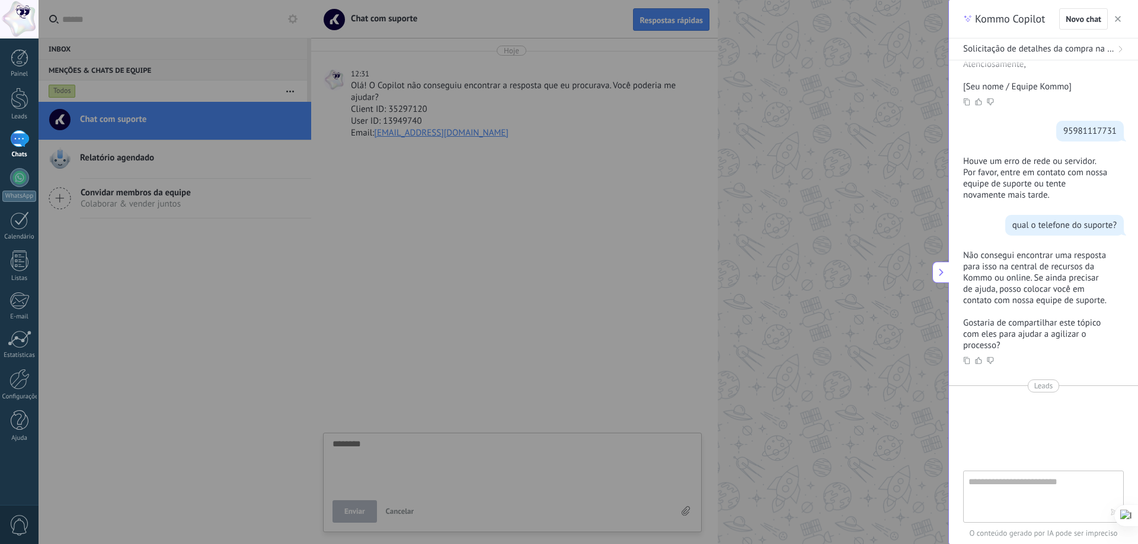
click at [563, 168] on div at bounding box center [608, 272] width 1138 height 544
click at [1118, 17] on icon "button" at bounding box center [1117, 19] width 6 height 6
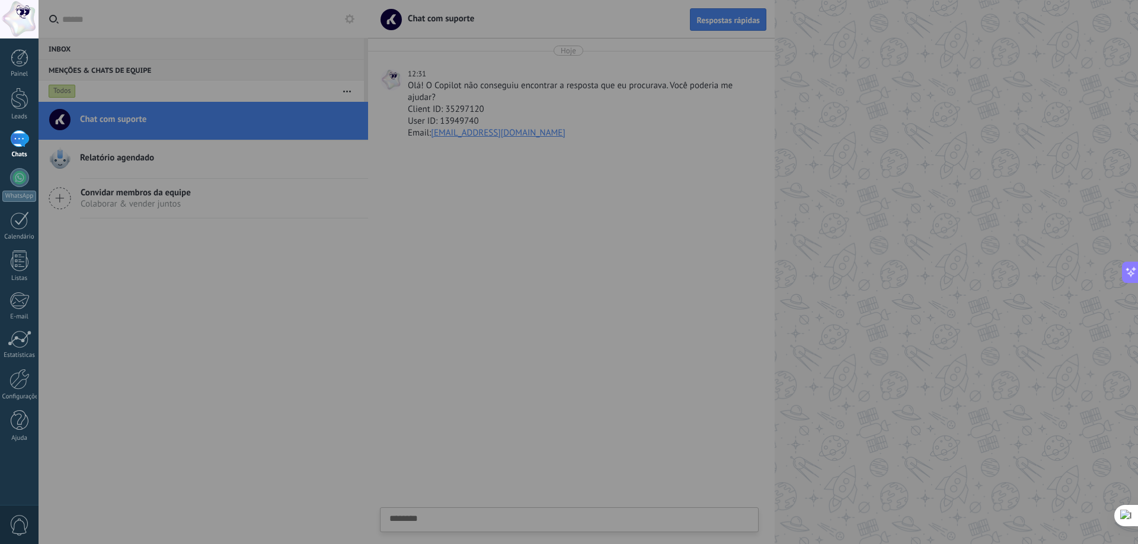
click at [422, 227] on div at bounding box center [608, 272] width 1138 height 544
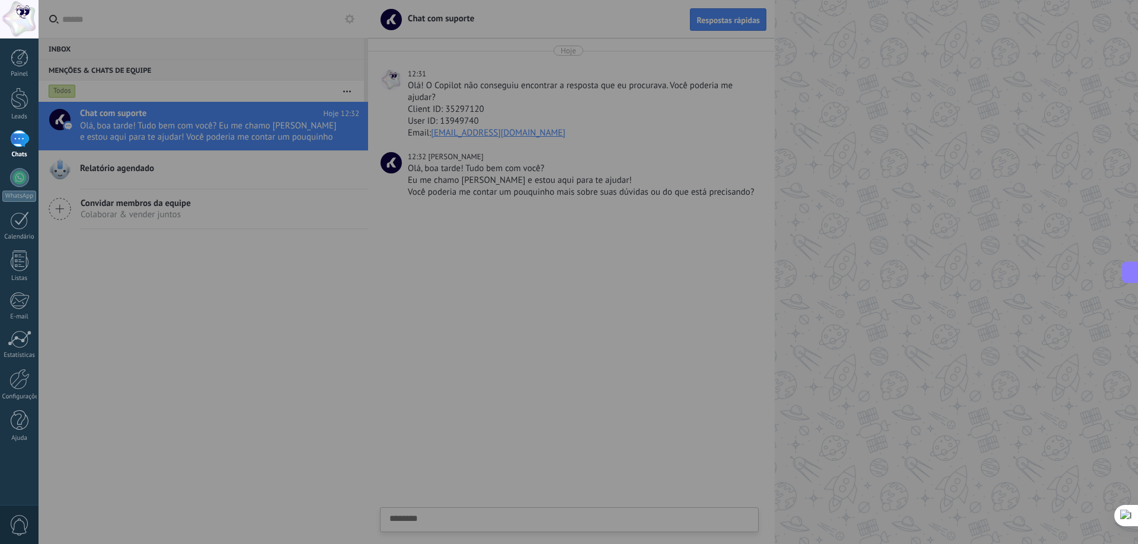
click at [501, 266] on div at bounding box center [608, 272] width 1138 height 544
click at [23, 142] on div "1" at bounding box center [19, 138] width 19 height 17
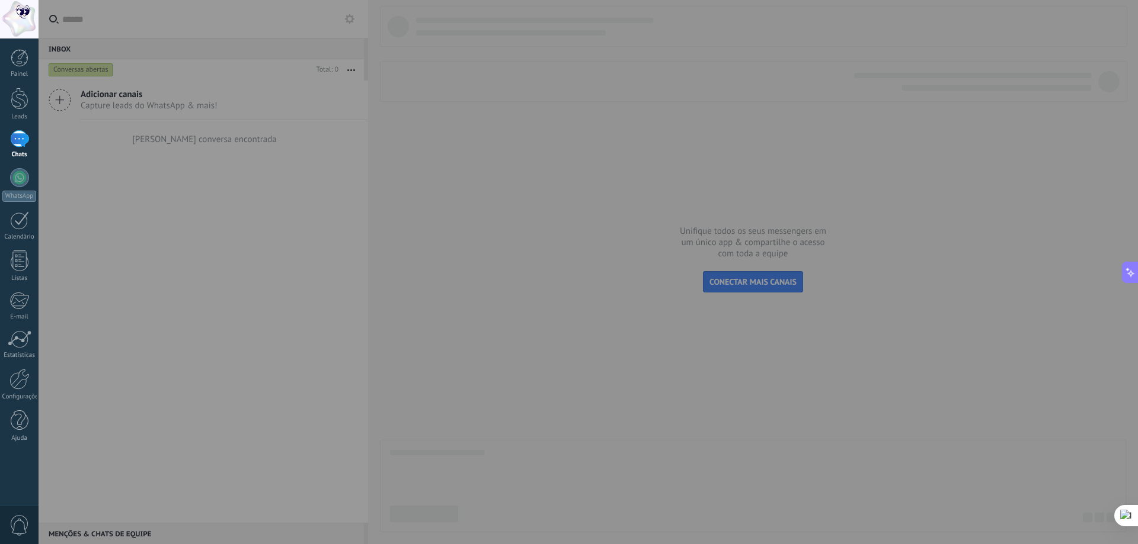
click at [1128, 268] on icon at bounding box center [1130, 272] width 9 height 9
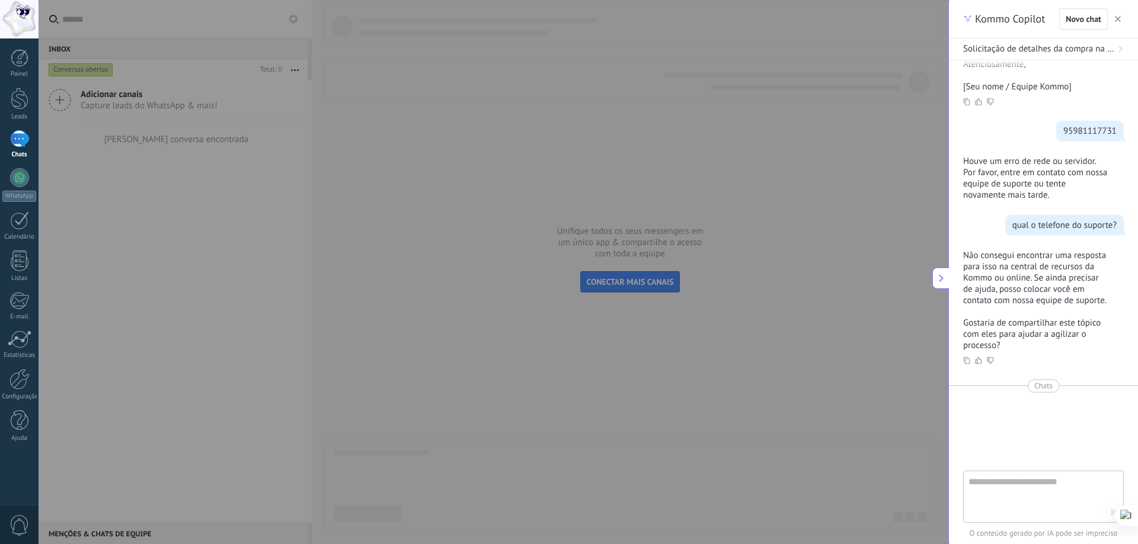
click at [1121, 20] on button "button" at bounding box center [1117, 19] width 12 height 14
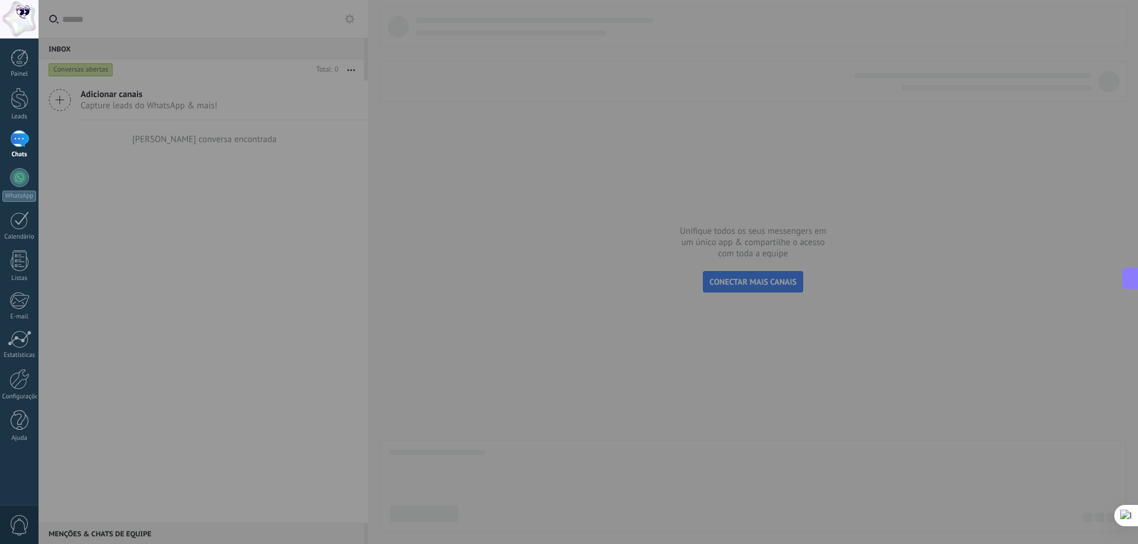
click at [1077, 347] on div at bounding box center [608, 272] width 1138 height 544
click at [507, 342] on div at bounding box center [608, 272] width 1138 height 544
click at [11, 137] on div "1" at bounding box center [19, 138] width 19 height 17
click at [17, 174] on div at bounding box center [19, 177] width 19 height 19
